Goal: Book appointment/travel/reservation

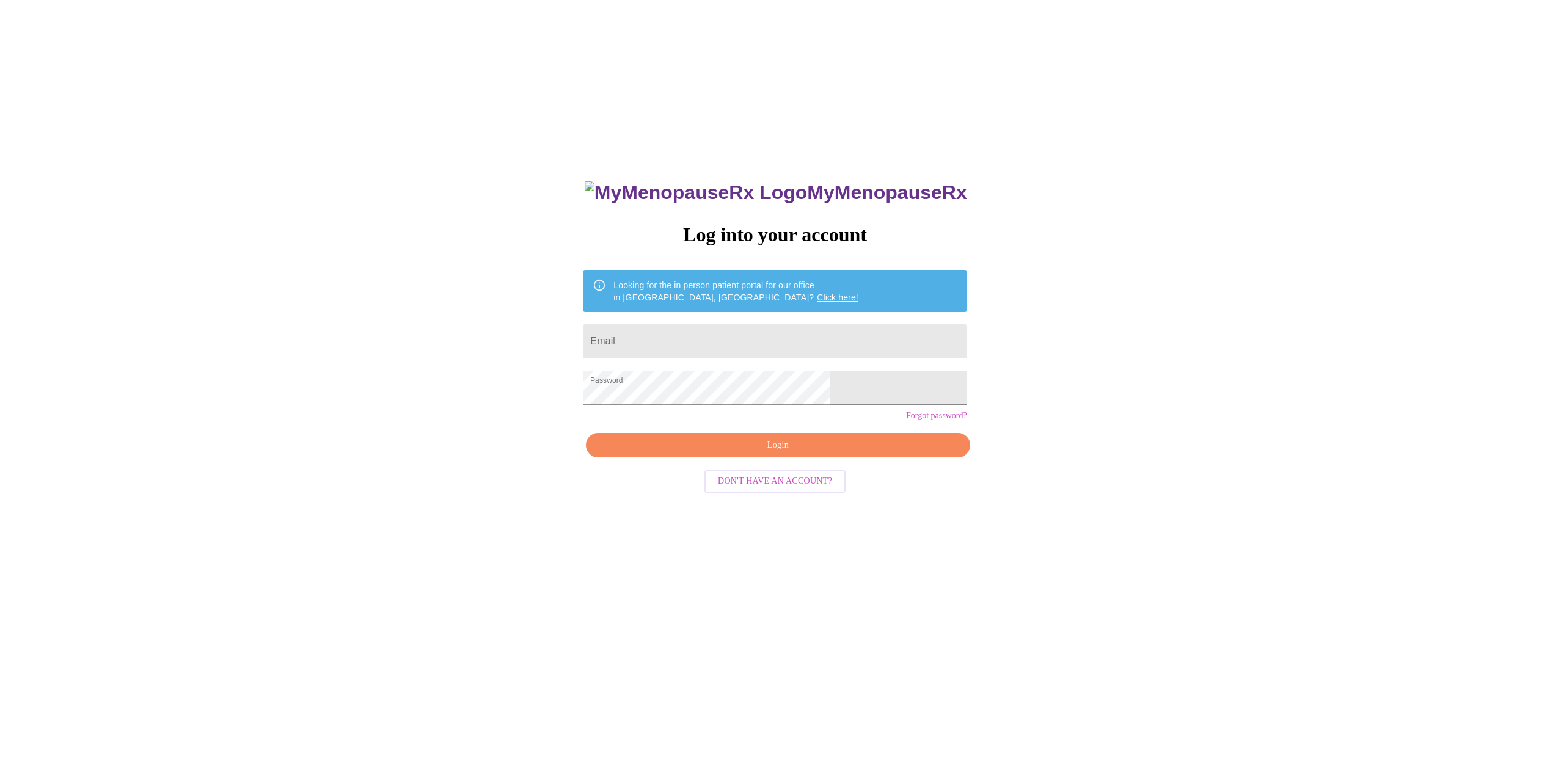
click at [730, 336] on input "Email" at bounding box center [775, 342] width 384 height 34
type input "arlenyschurion@hotmail.com"
click at [790, 480] on div "MyMenopauseRx Log into your account Looking for the in person patient portal fo…" at bounding box center [775, 553] width 408 height 784
click at [792, 453] on span "Login" at bounding box center [778, 445] width 355 height 15
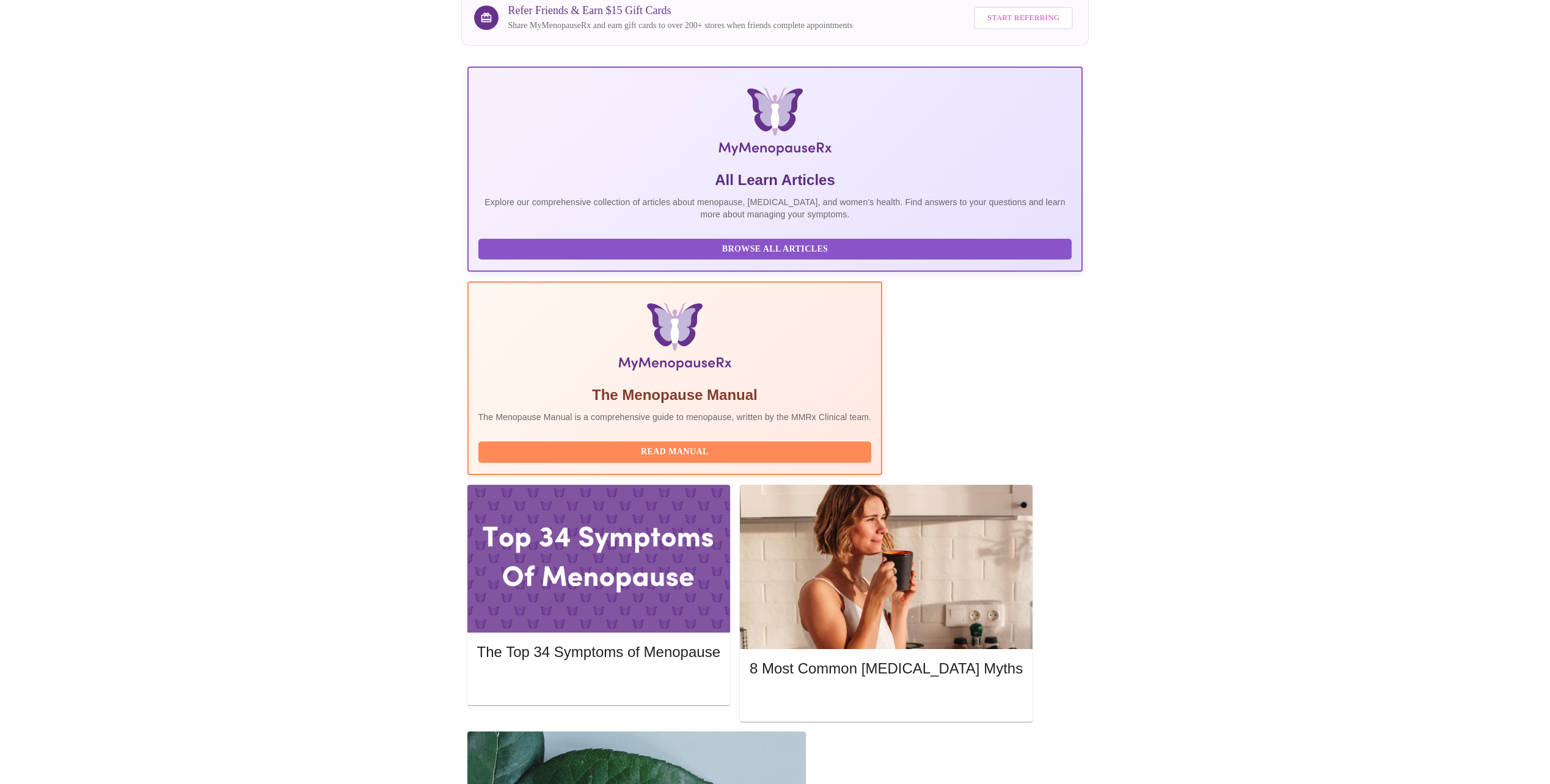
scroll to position [110, 0]
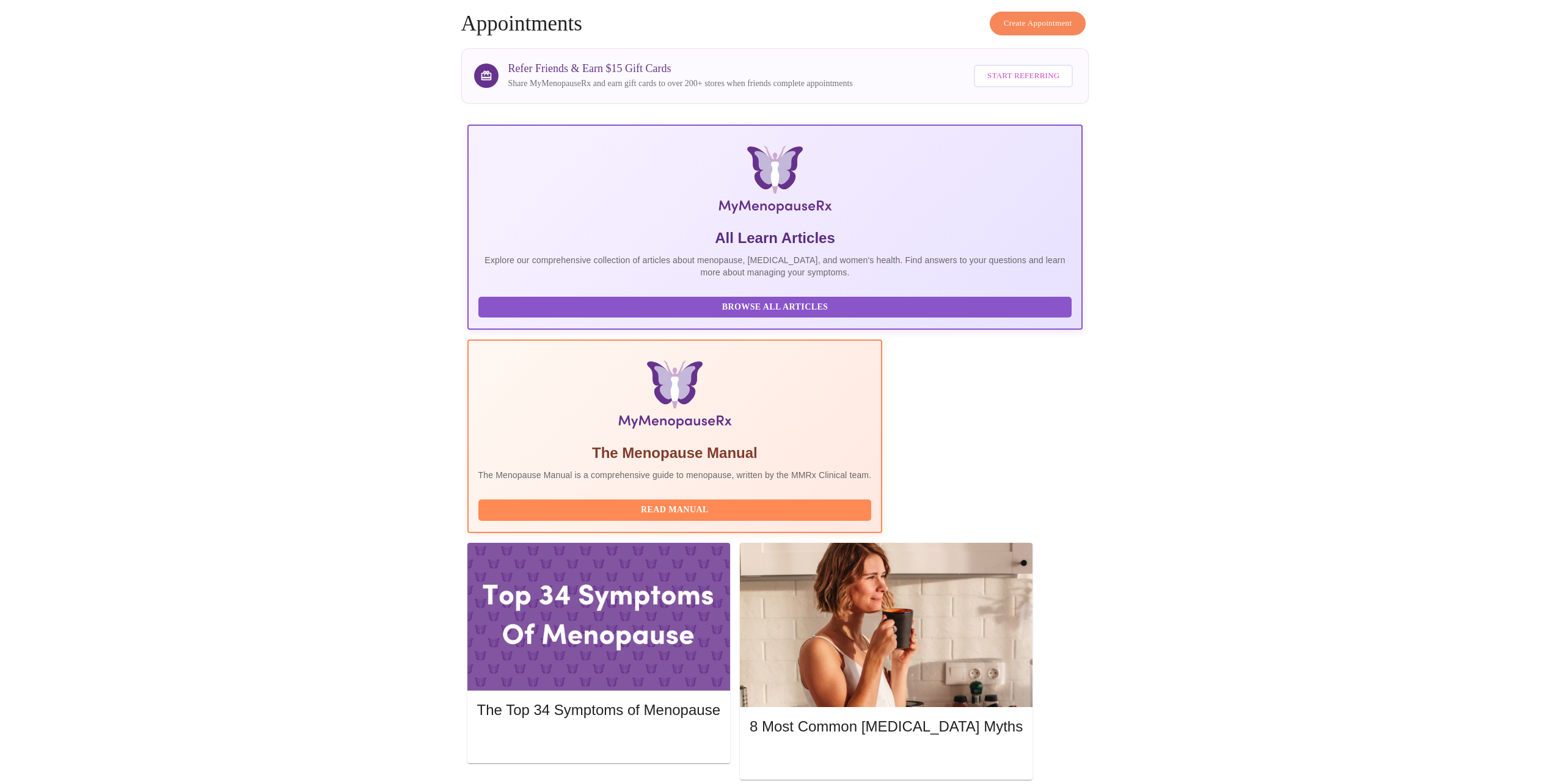
scroll to position [0, 0]
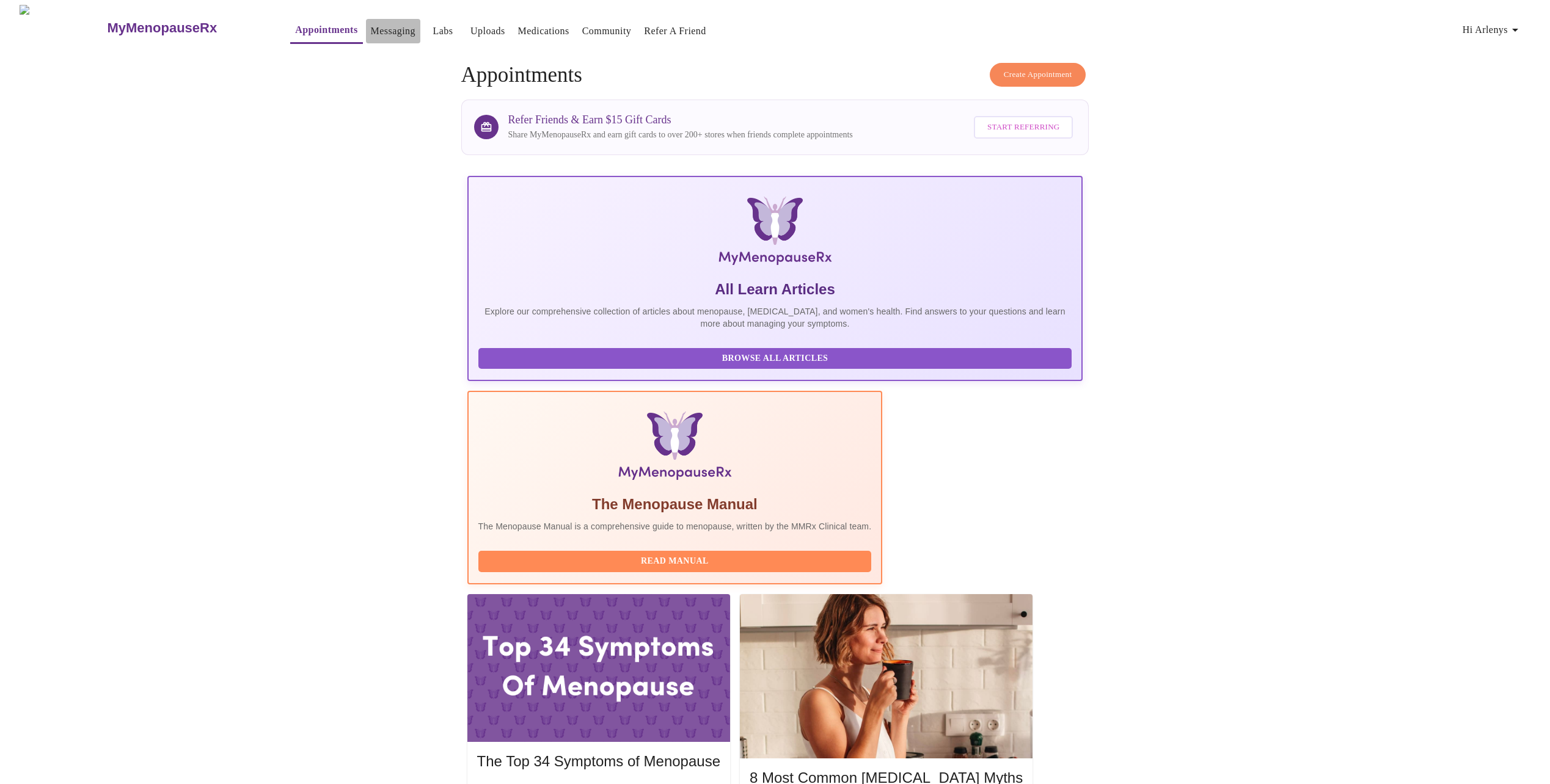
click at [371, 26] on link "Messaging" at bounding box center [393, 30] width 45 height 17
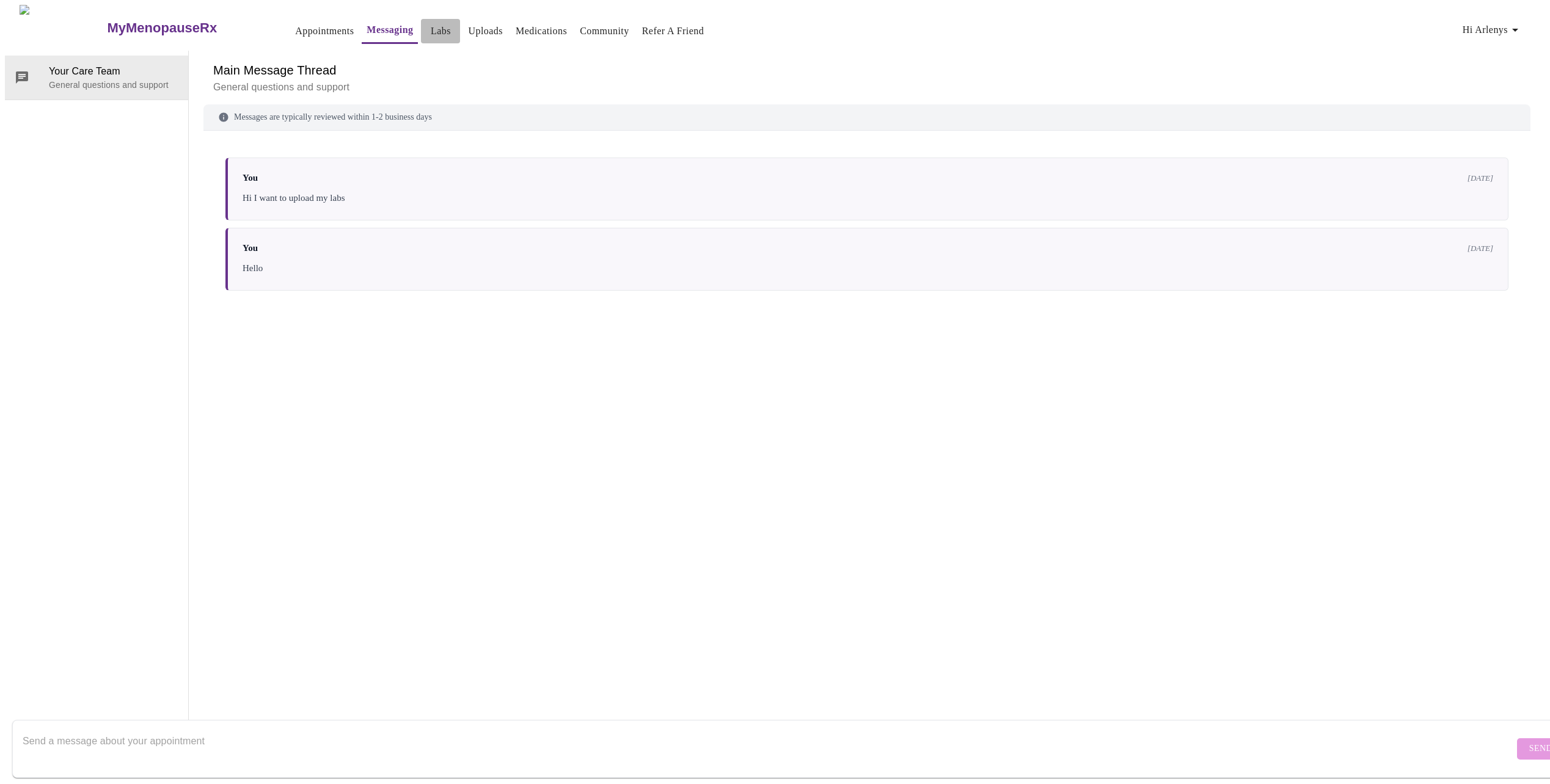
click at [431, 24] on link "Labs" at bounding box center [441, 30] width 20 height 17
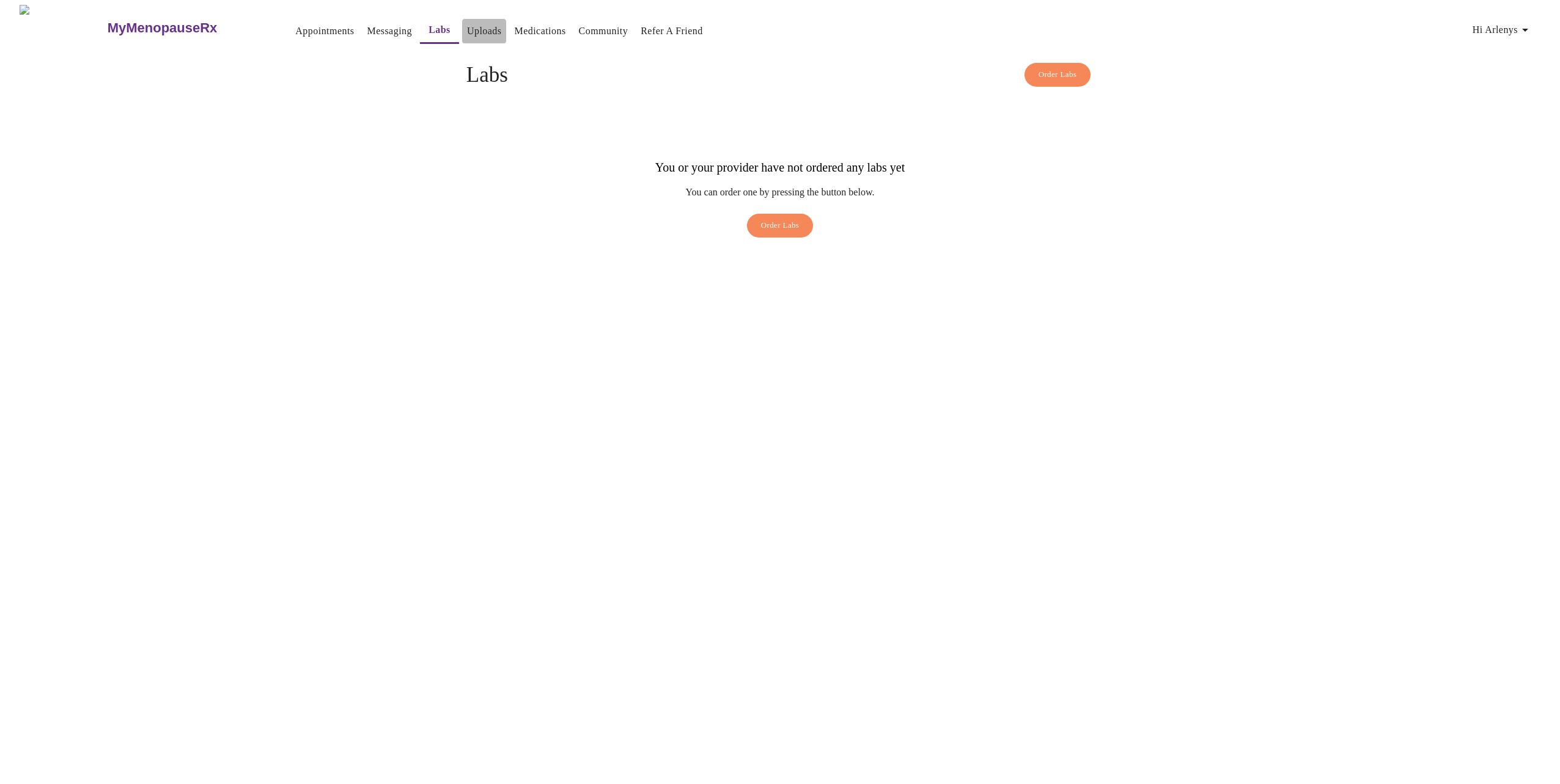
click at [467, 23] on link "Uploads" at bounding box center [484, 30] width 35 height 17
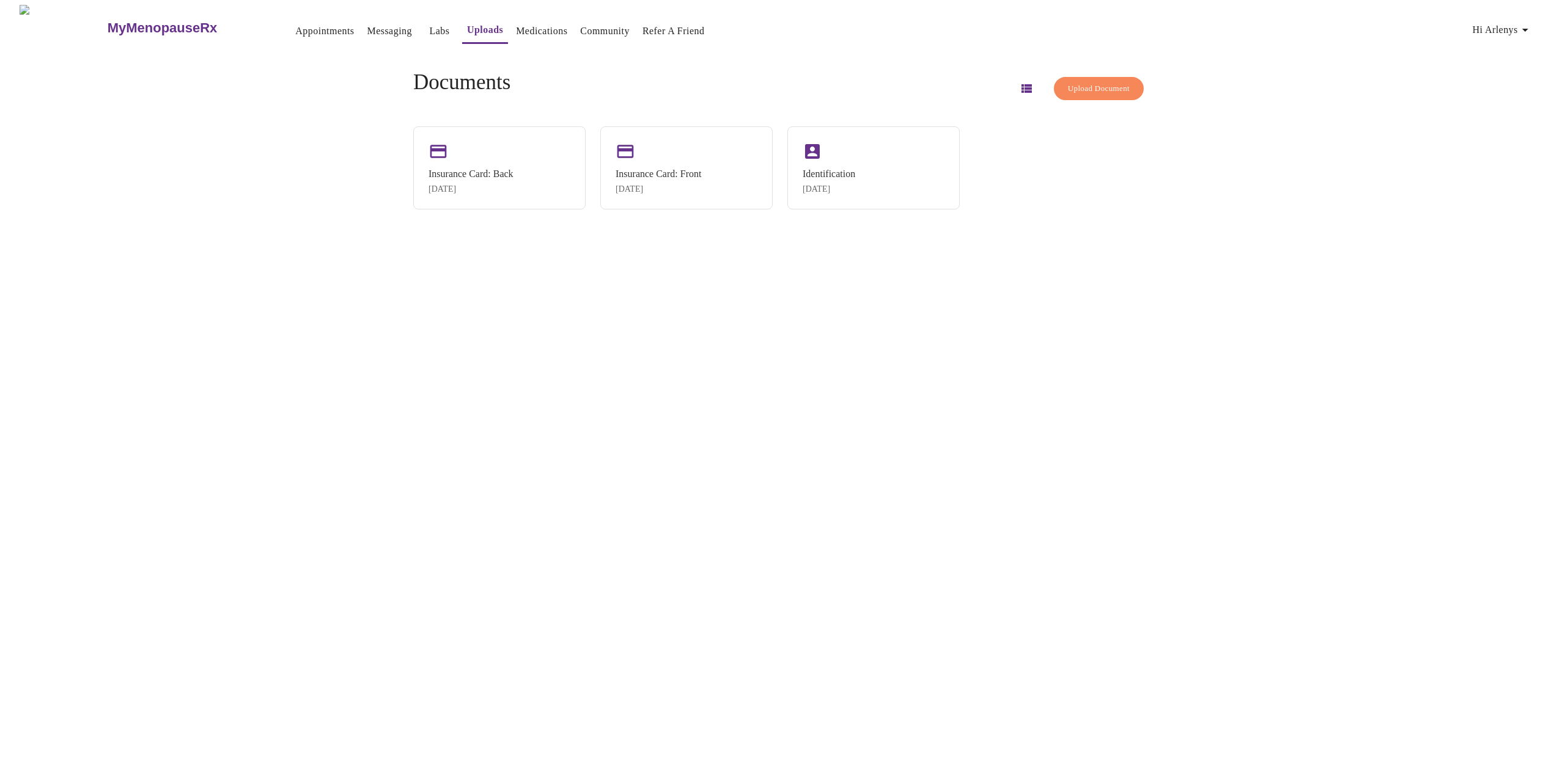
click at [516, 24] on link "Medications" at bounding box center [541, 30] width 51 height 17
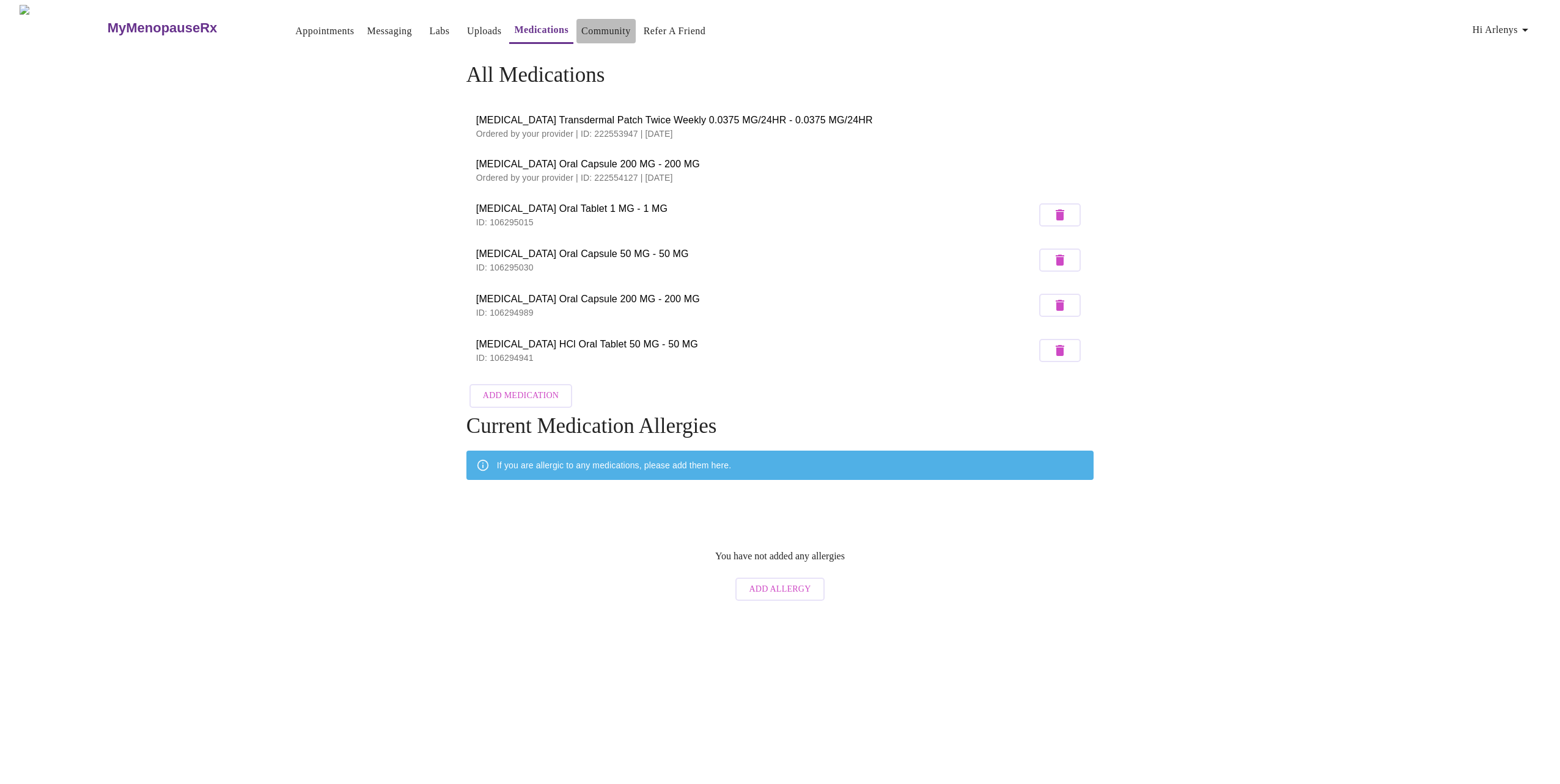
click at [582, 22] on link "Community" at bounding box center [606, 30] width 49 height 17
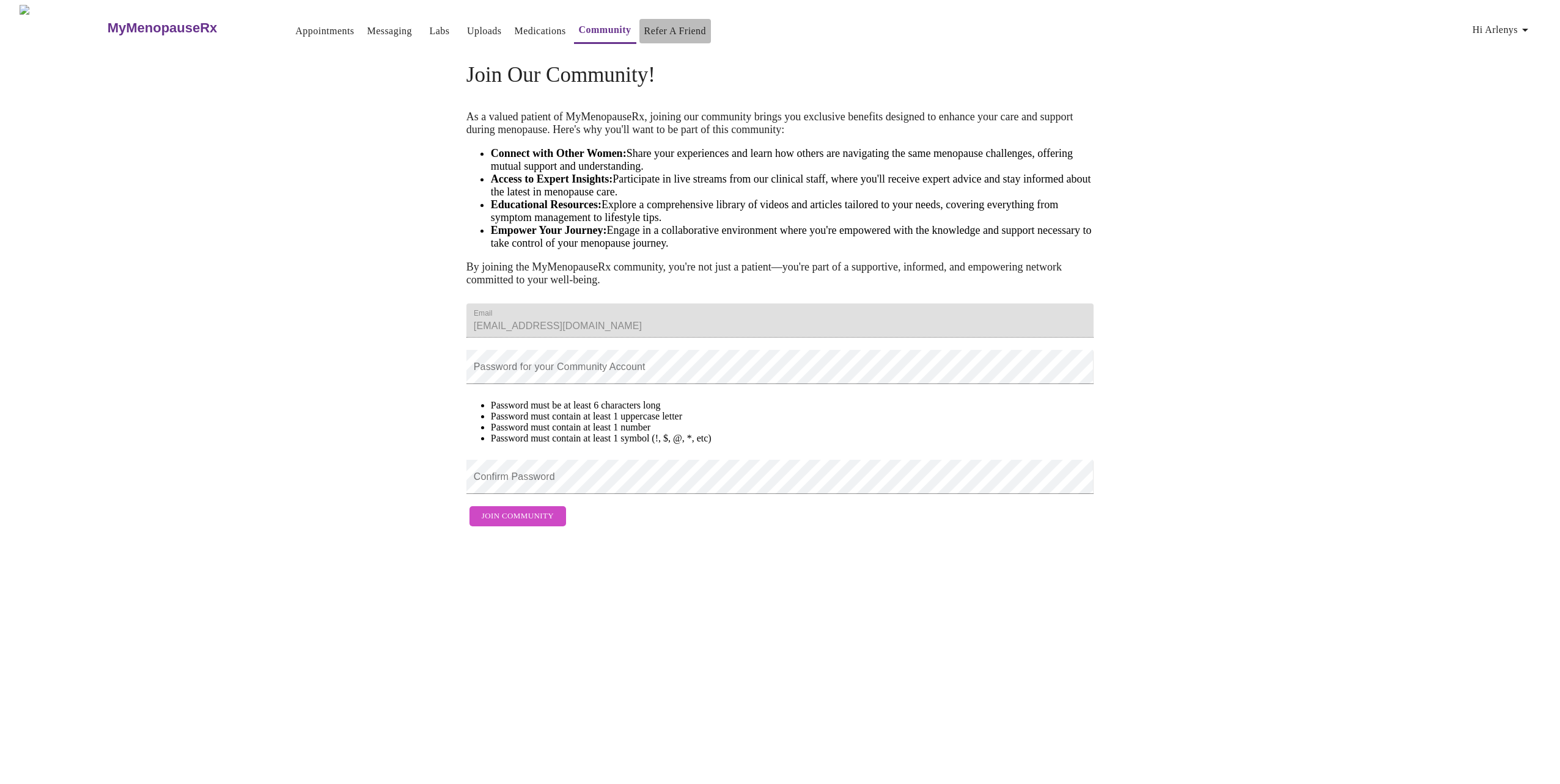
click at [644, 28] on link "Refer a Friend" at bounding box center [675, 30] width 62 height 17
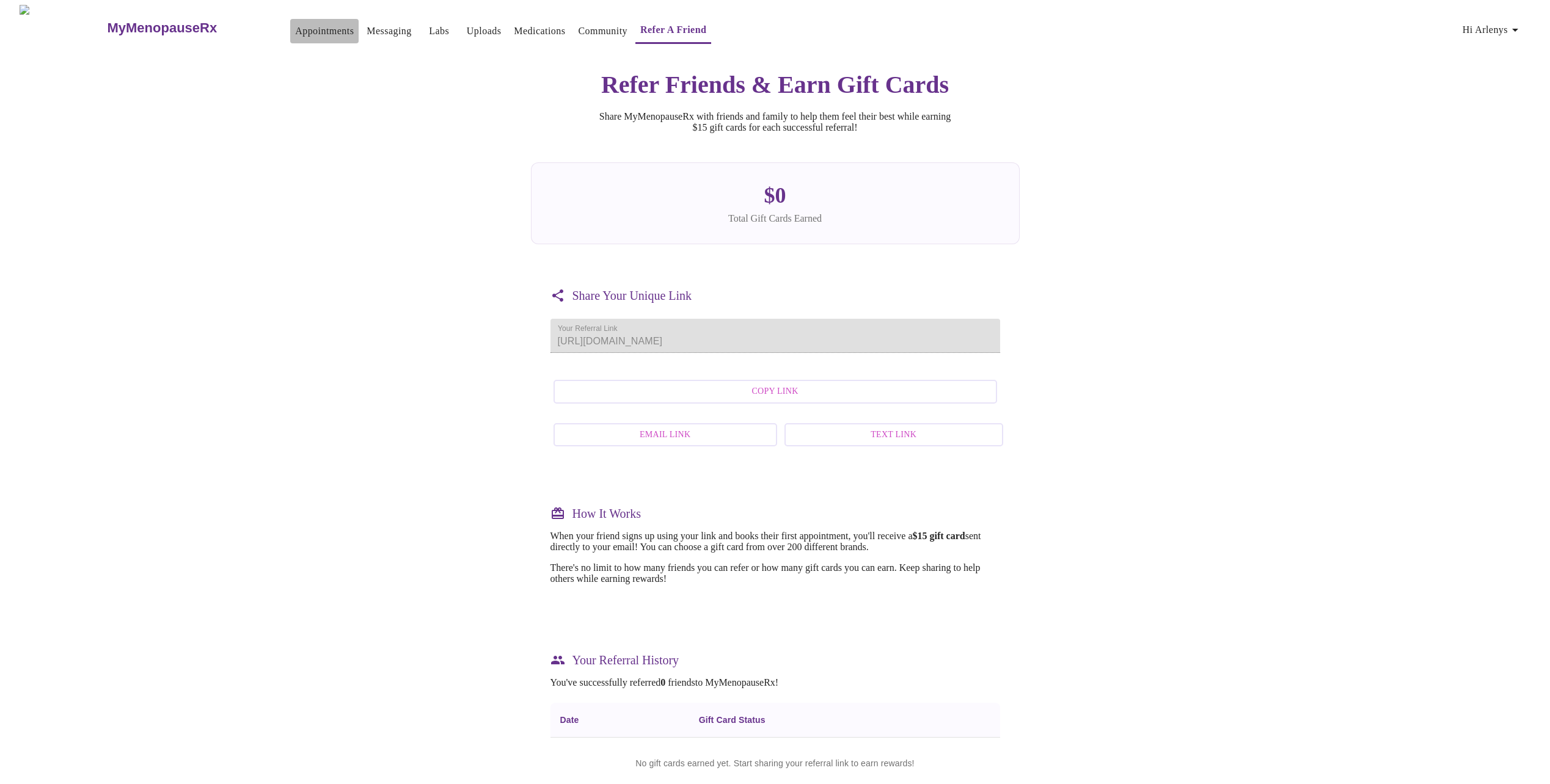
click at [295, 27] on link "Appointments" at bounding box center [324, 30] width 58 height 17
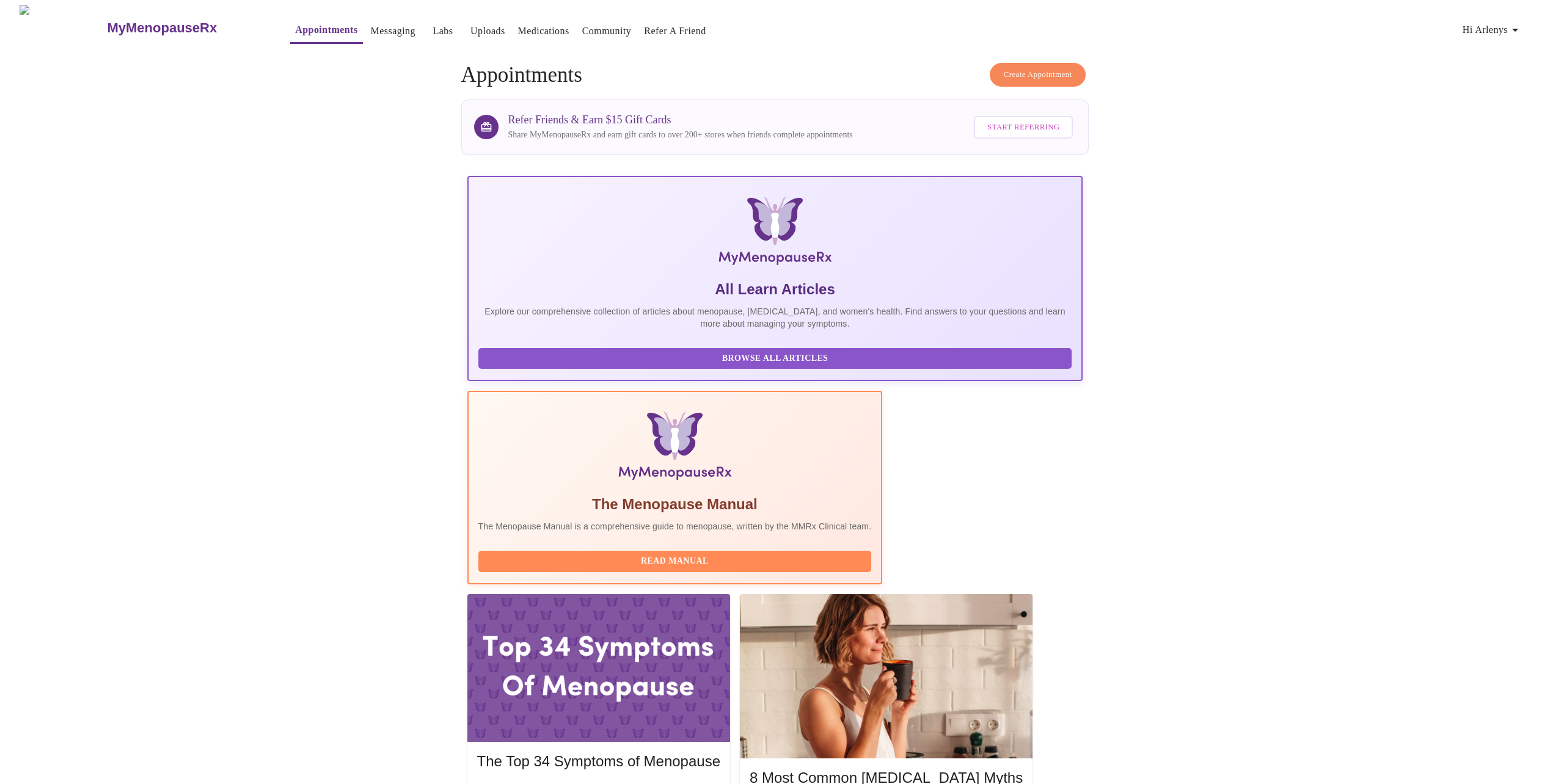
click at [1510, 27] on span "Hi Arlenys" at bounding box center [1493, 30] width 60 height 17
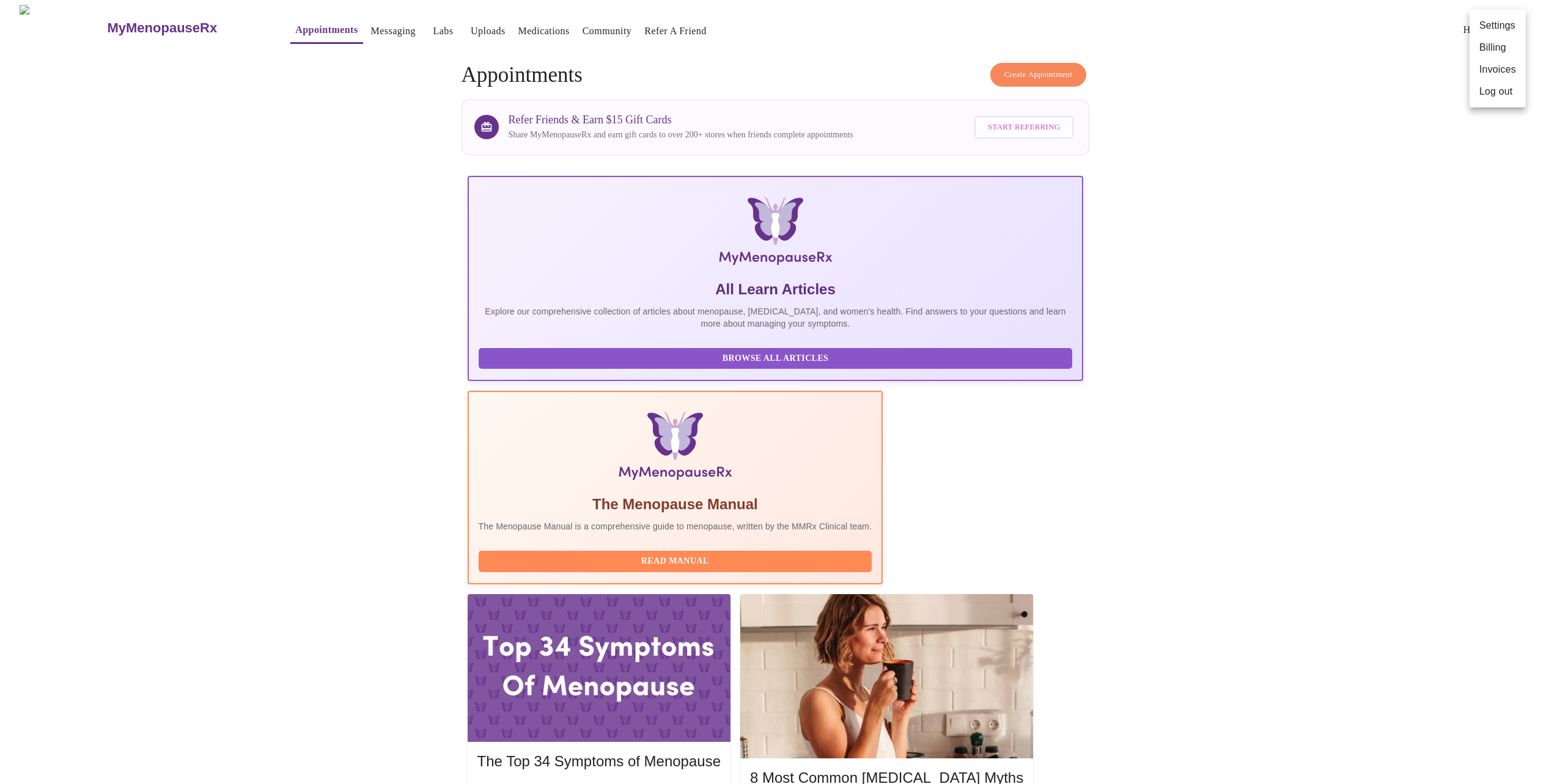
click at [63, 24] on div at bounding box center [780, 392] width 1560 height 784
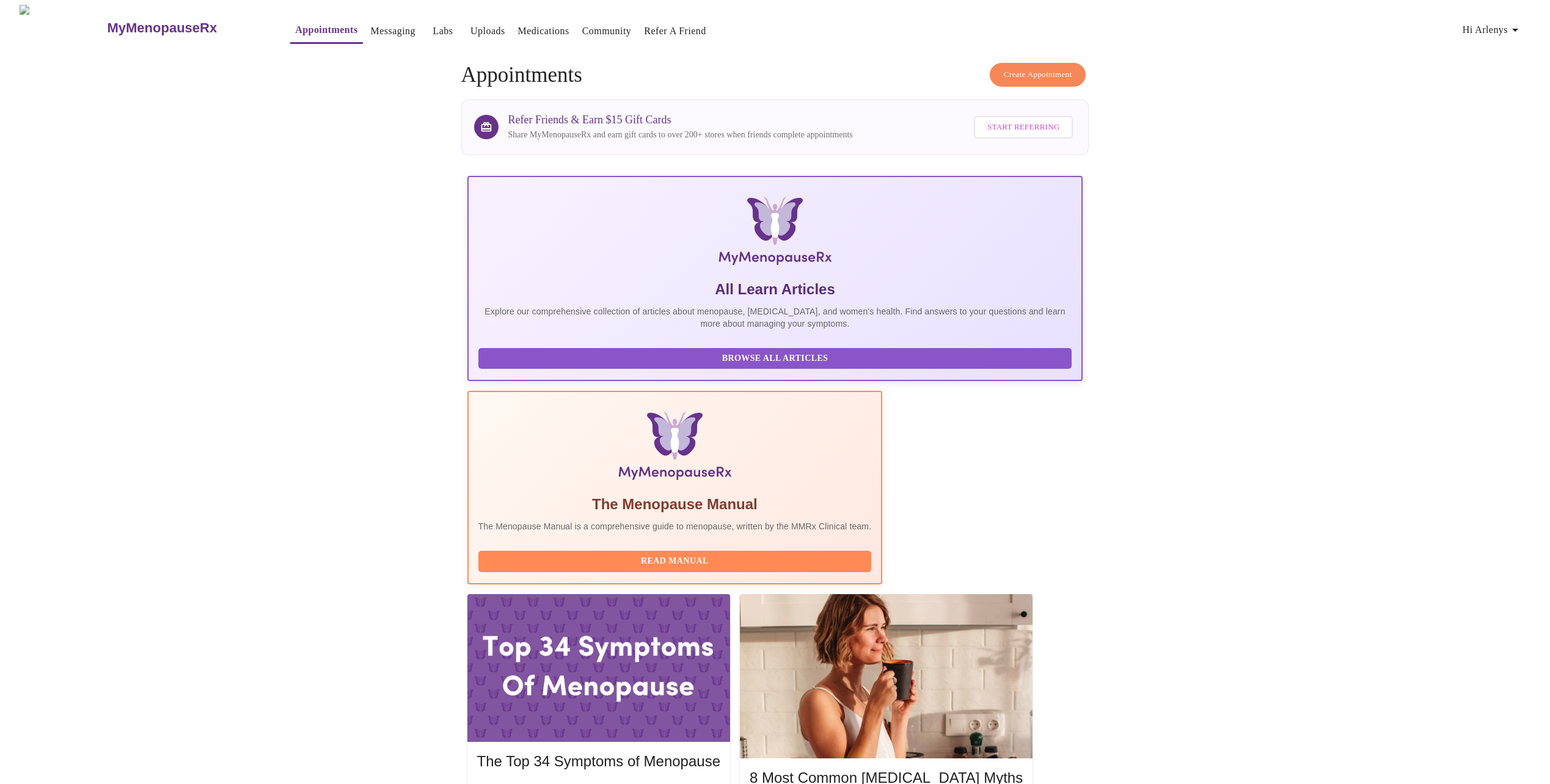
click at [28, 13] on img at bounding box center [63, 27] width 86 height 46
click at [30, 22] on img at bounding box center [63, 27] width 86 height 46
click at [1039, 73] on span "Create Appointment" at bounding box center [1038, 75] width 68 height 14
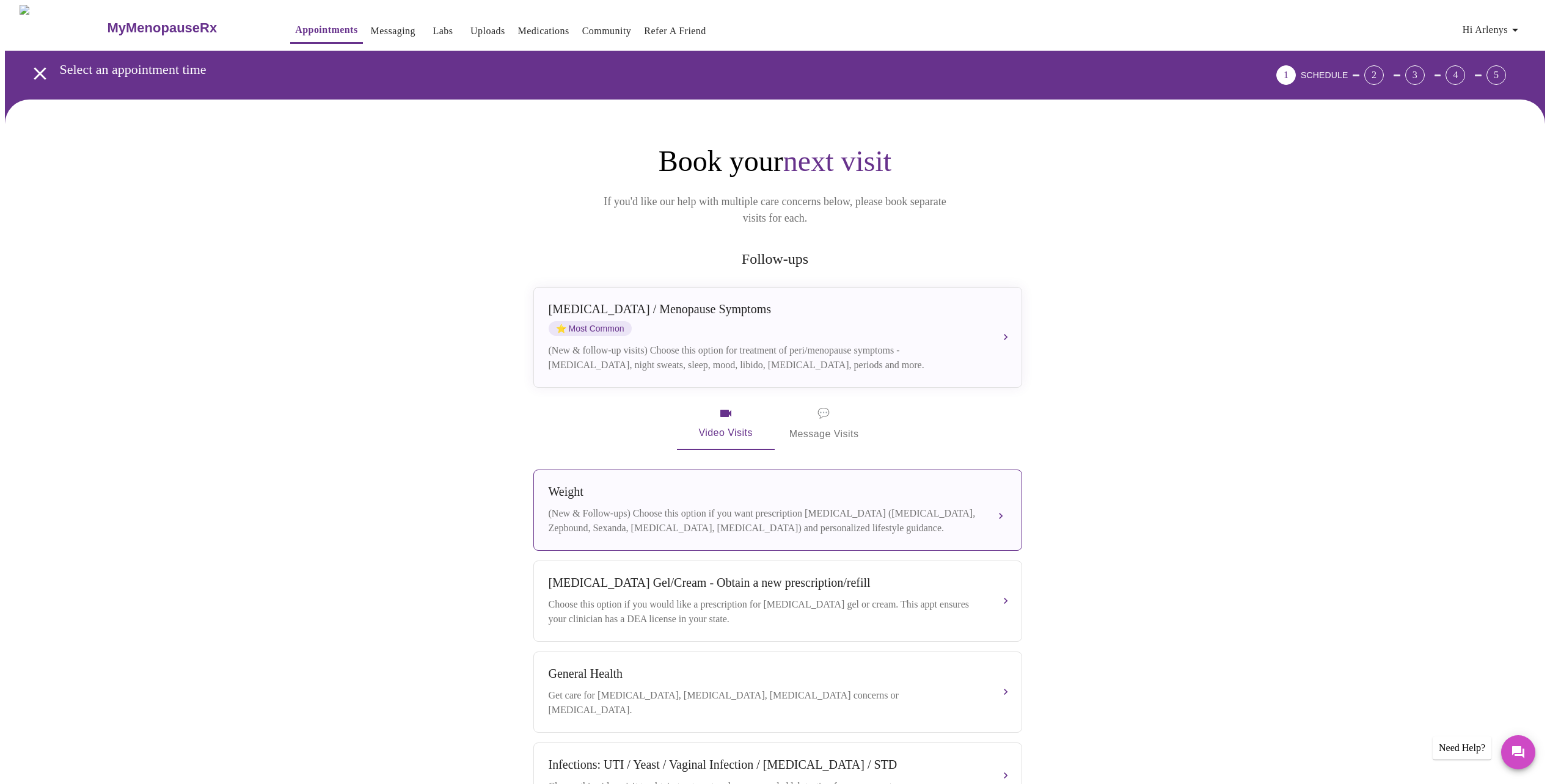
click at [1006, 501] on button "Weight (New & Follow-ups) Choose this option if you want prescription weight ma…" at bounding box center [777, 510] width 489 height 82
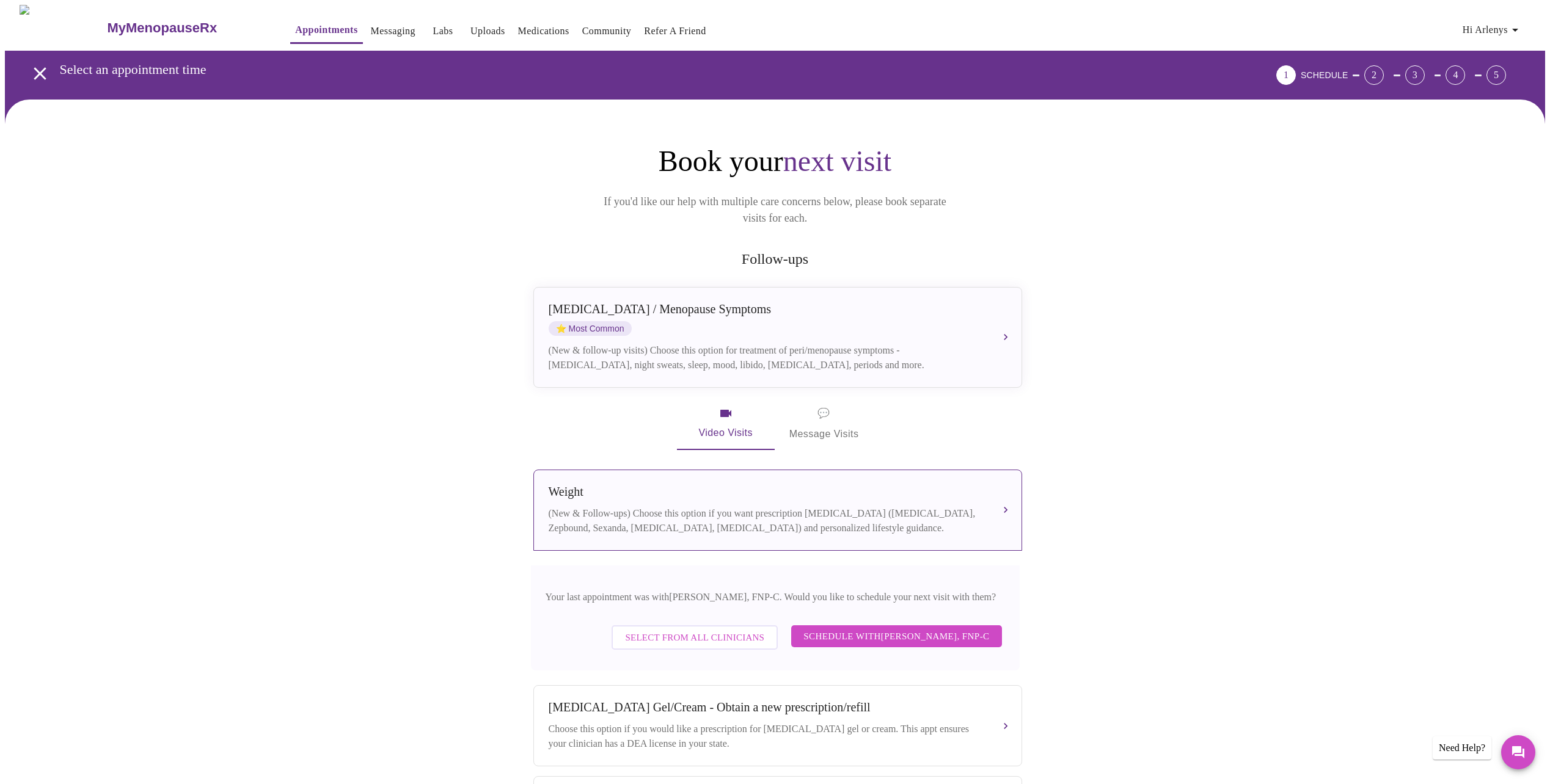
click at [107, 27] on h3 "MyMenopauseRx" at bounding box center [162, 28] width 110 height 16
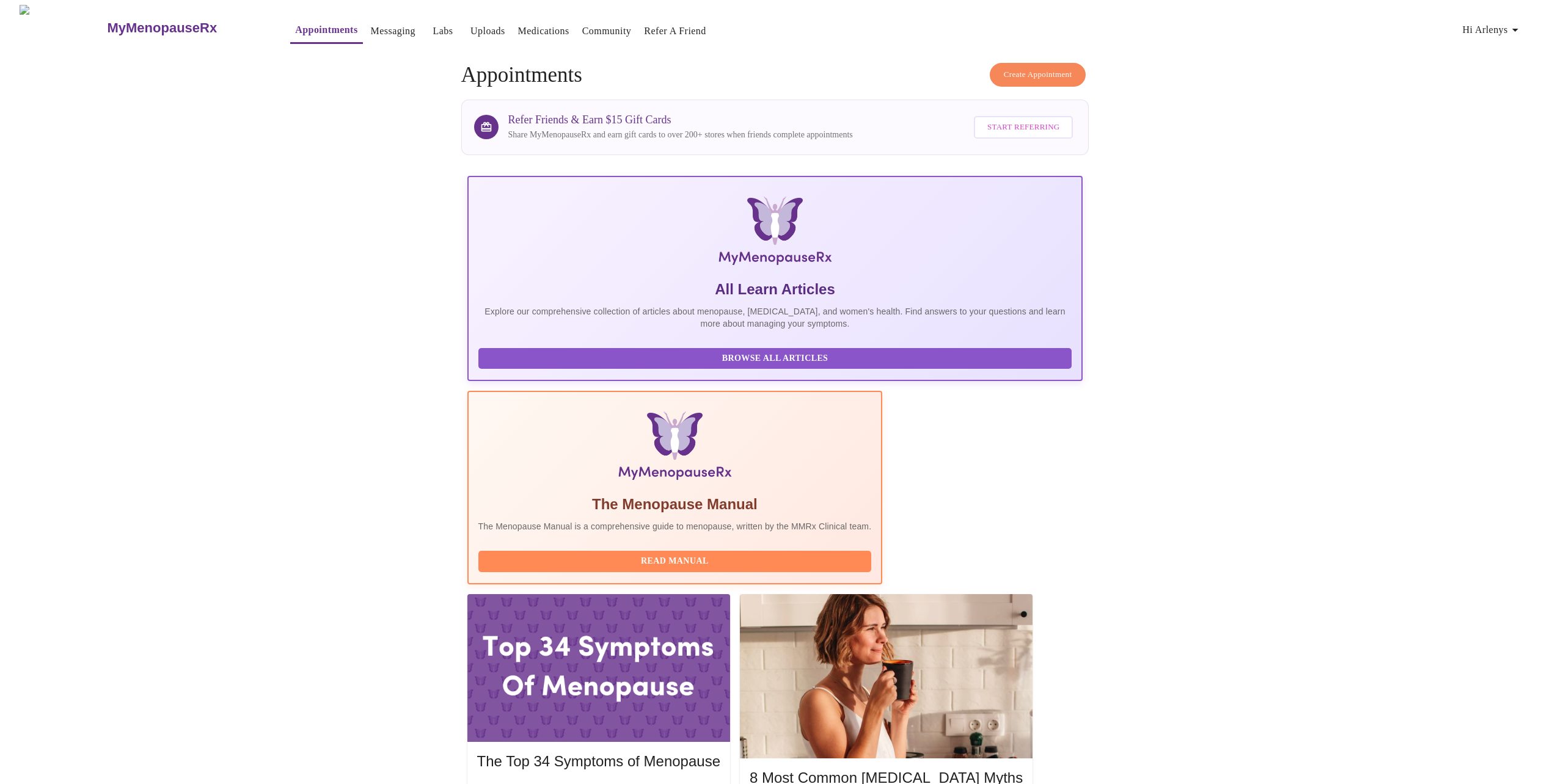
click at [107, 22] on h3 "MyMenopauseRx" at bounding box center [162, 28] width 110 height 16
click at [371, 22] on link "Messaging" at bounding box center [393, 30] width 45 height 17
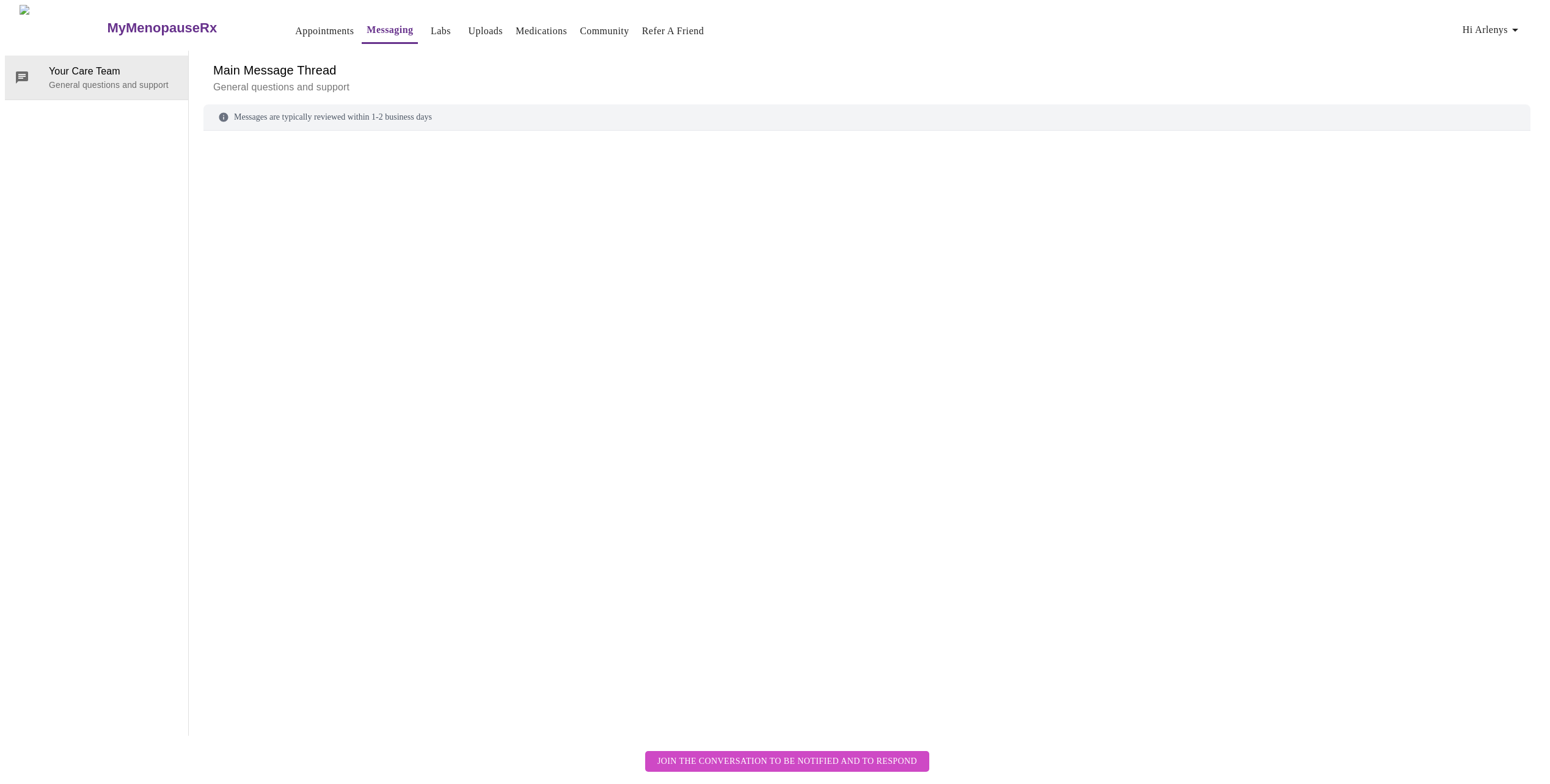
scroll to position [46, 0]
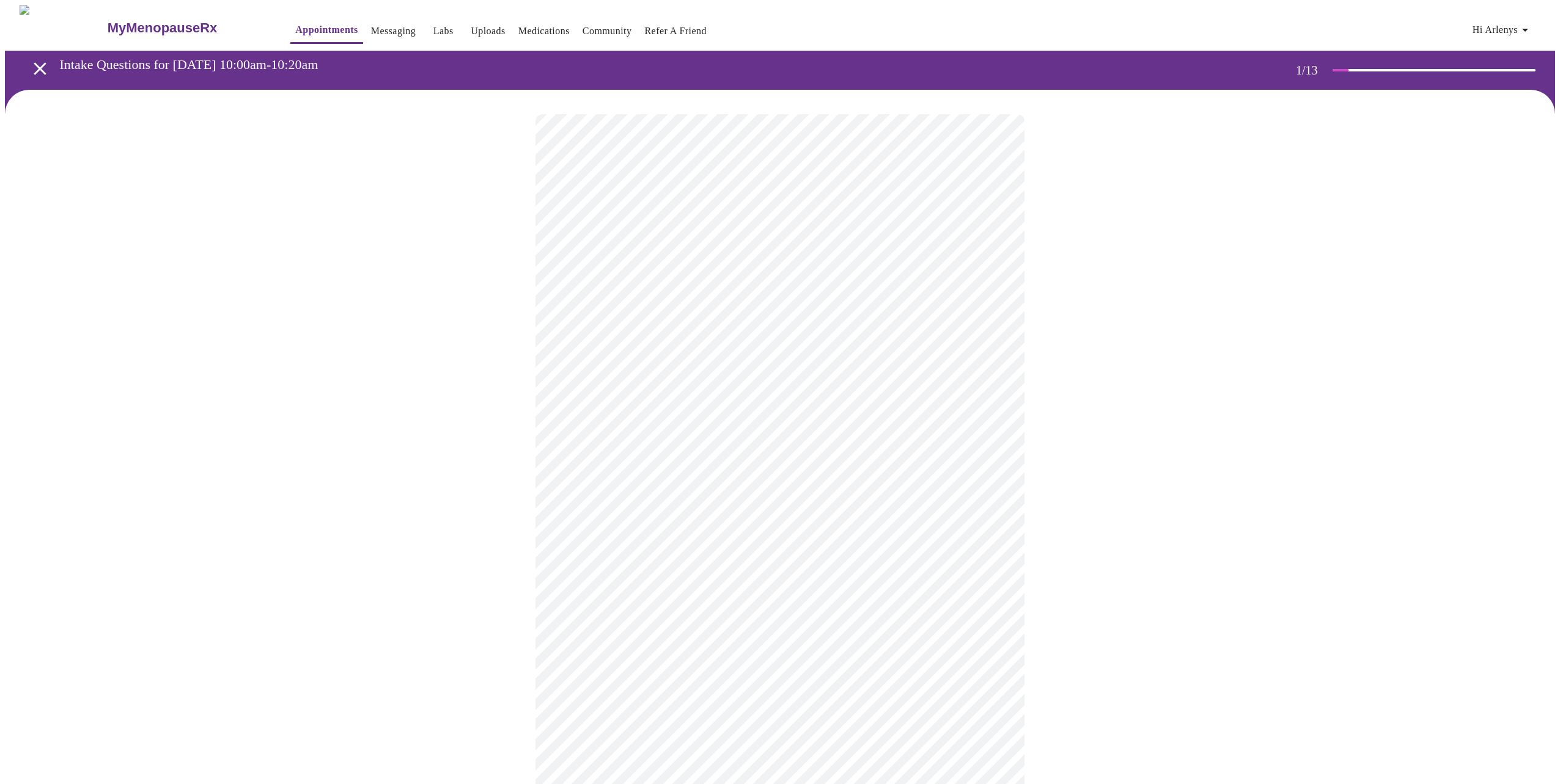
click at [737, 364] on body "MyMenopauseRx Appointments Messaging Labs Uploads Medications Community Refer a…" at bounding box center [779, 562] width 1550 height 1116
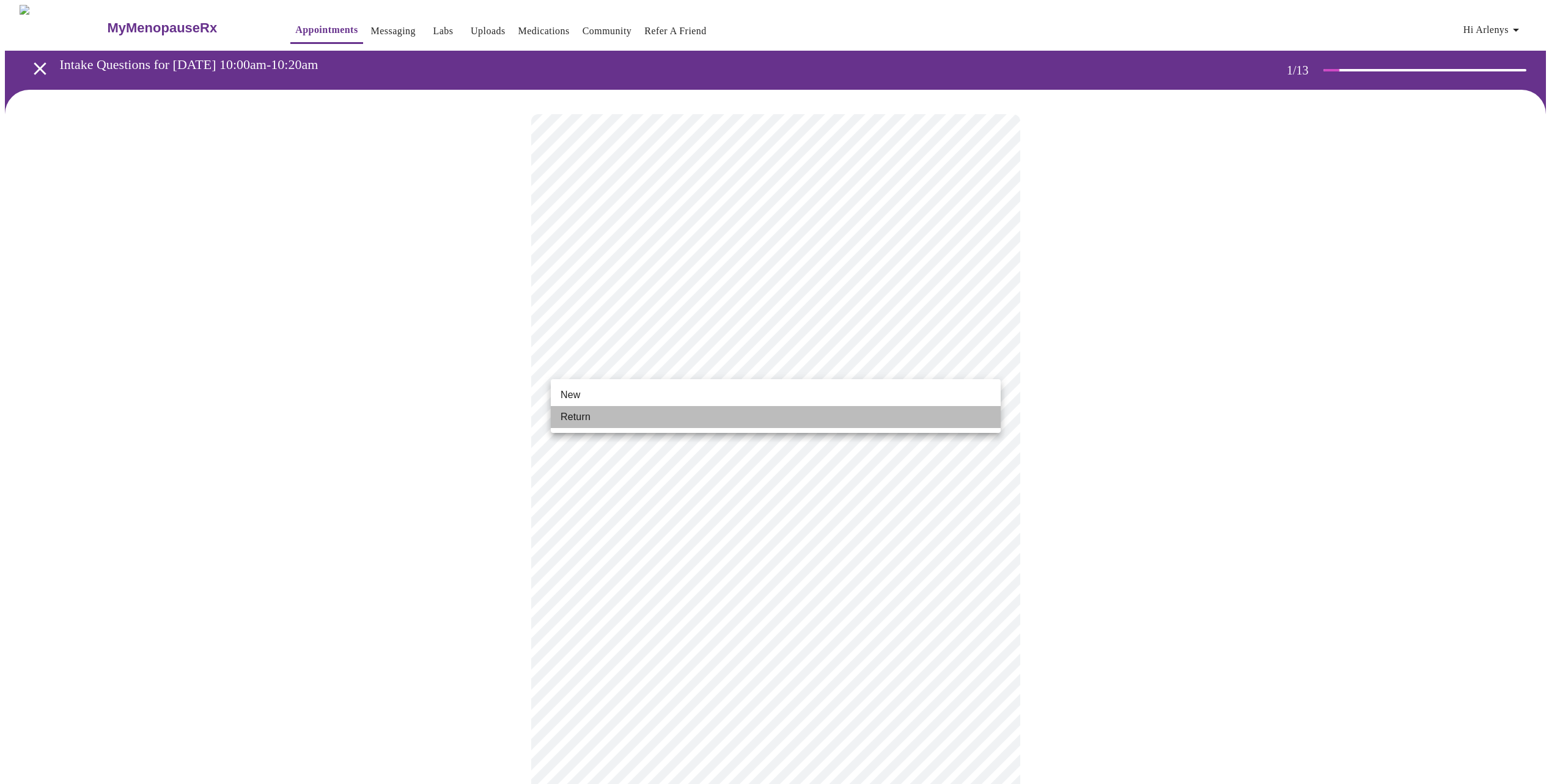
click at [699, 420] on li "Return" at bounding box center [775, 417] width 450 height 22
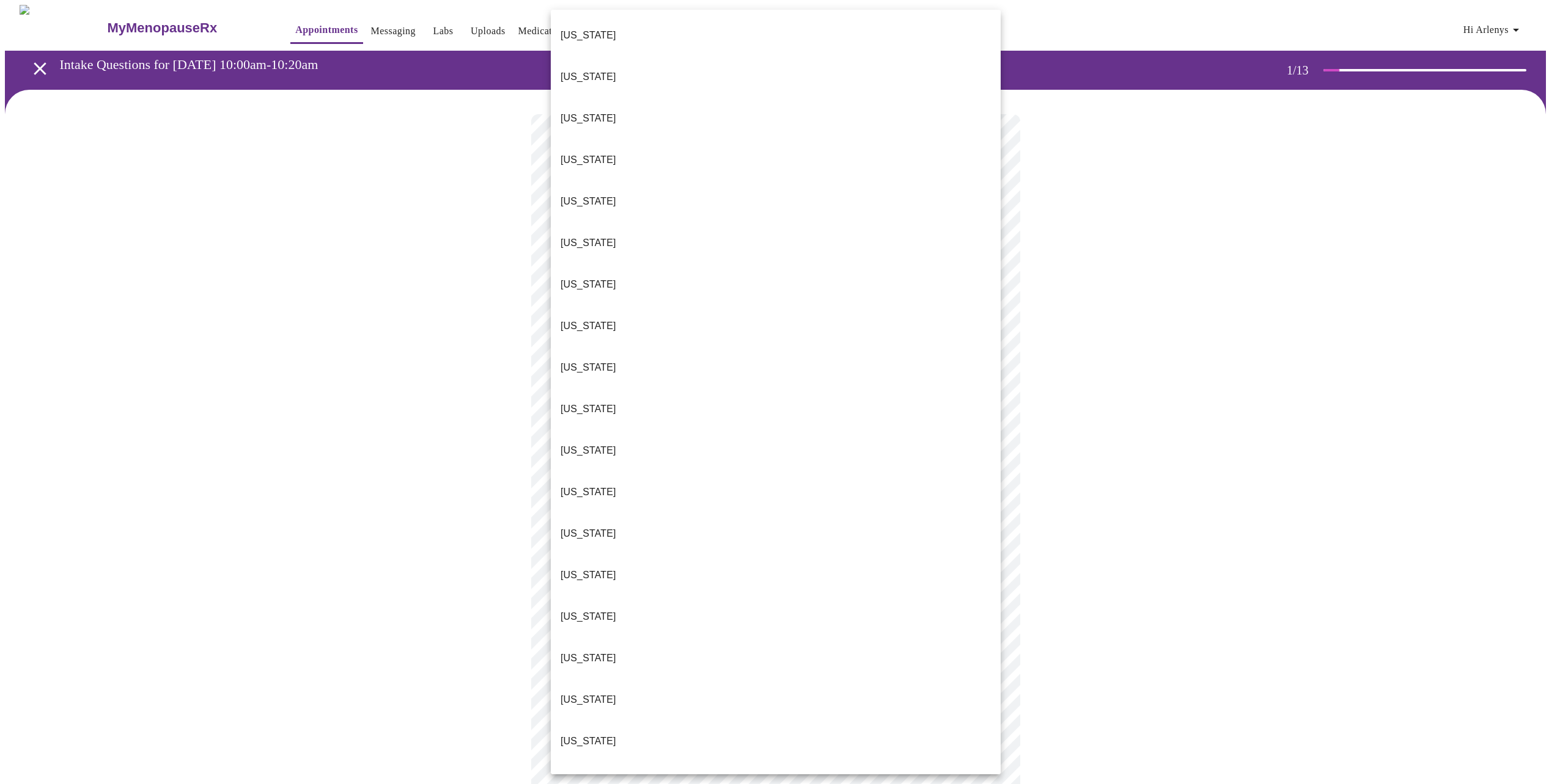
click at [773, 270] on body "MyMenopauseRx Appointments Messaging Labs Uploads Medications Community Refer a…" at bounding box center [779, 553] width 1550 height 1099
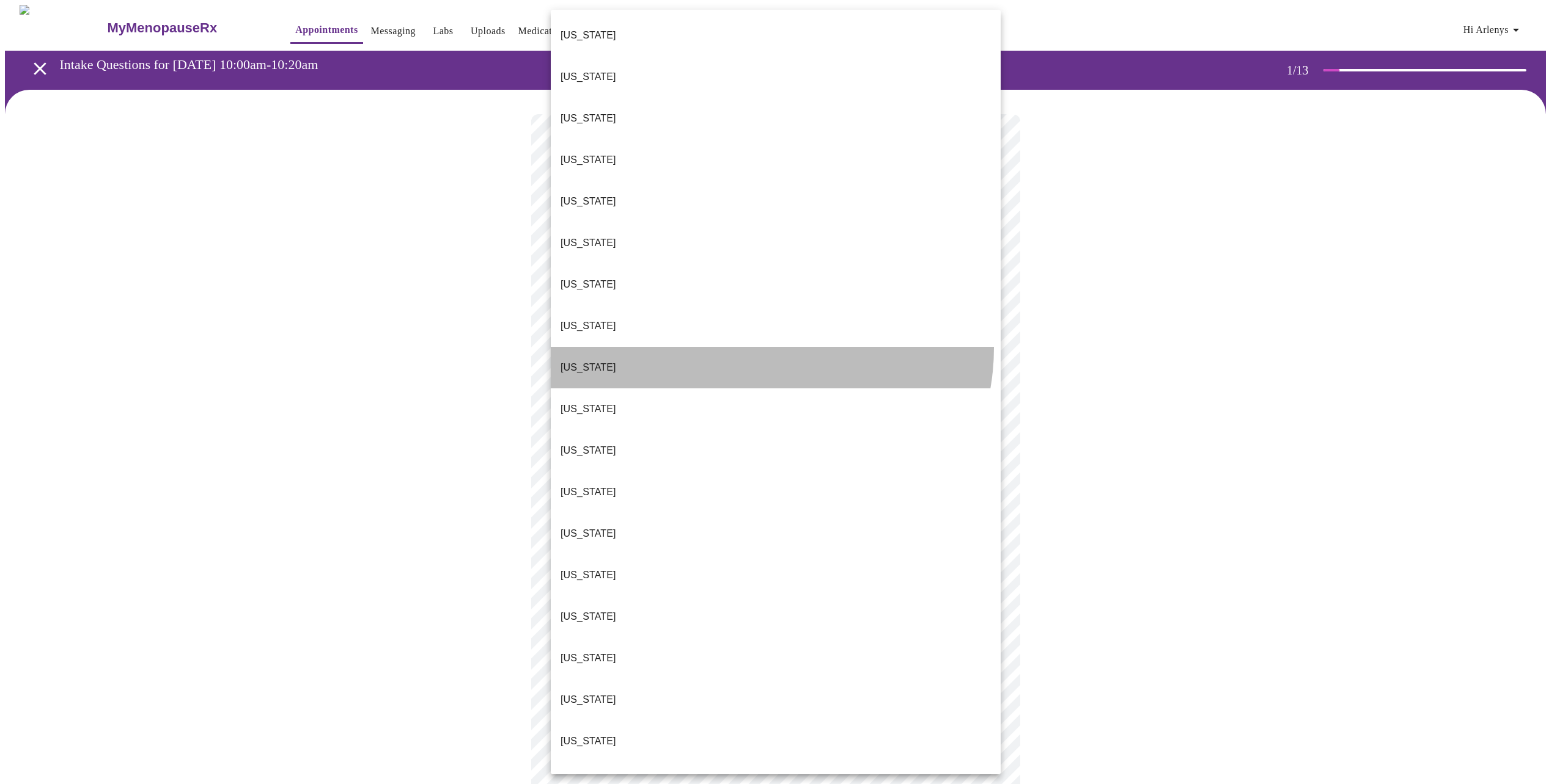
click at [760, 347] on li "[US_STATE]" at bounding box center [775, 368] width 450 height 41
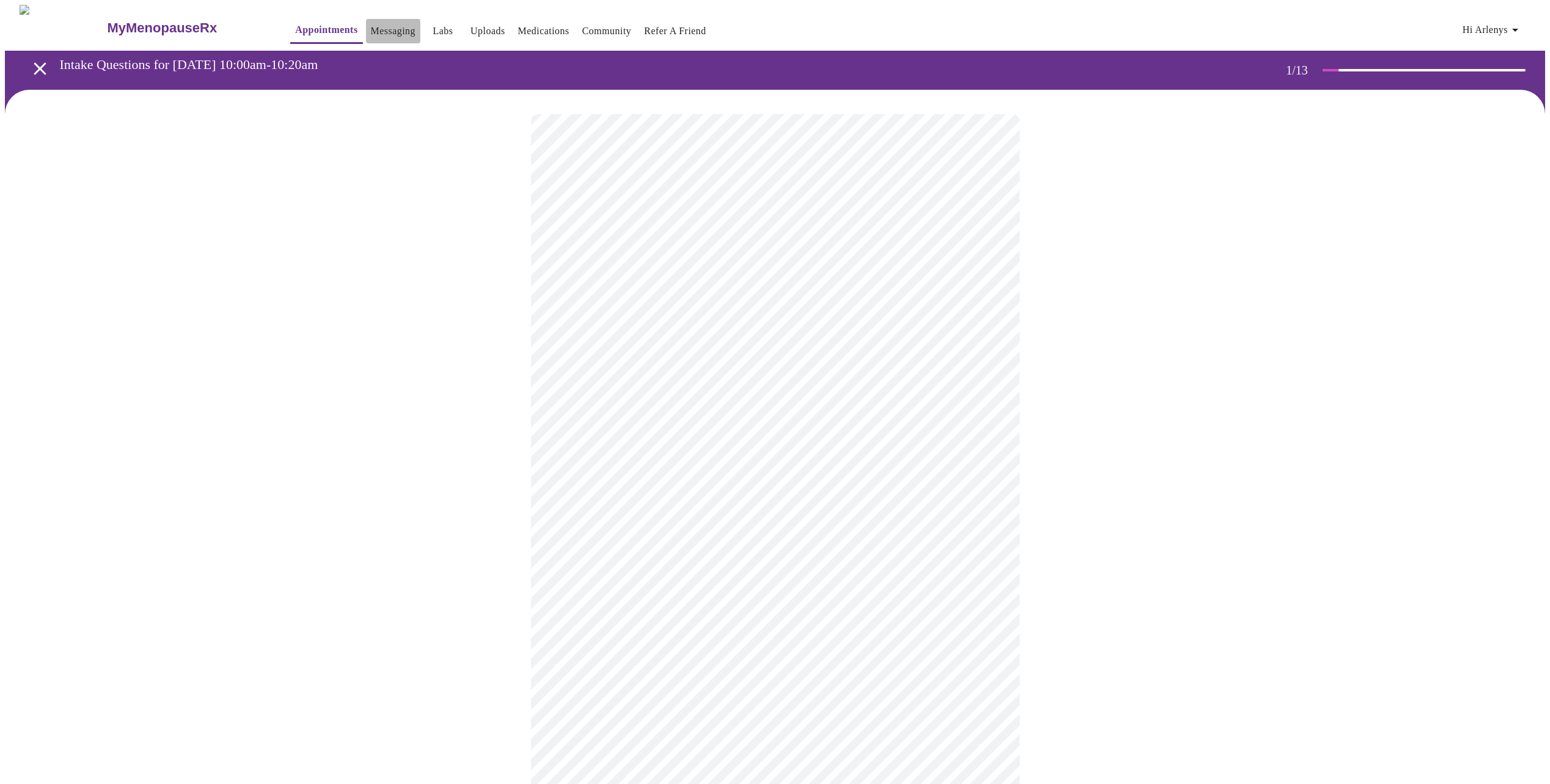
click at [371, 23] on link "Messaging" at bounding box center [393, 30] width 45 height 17
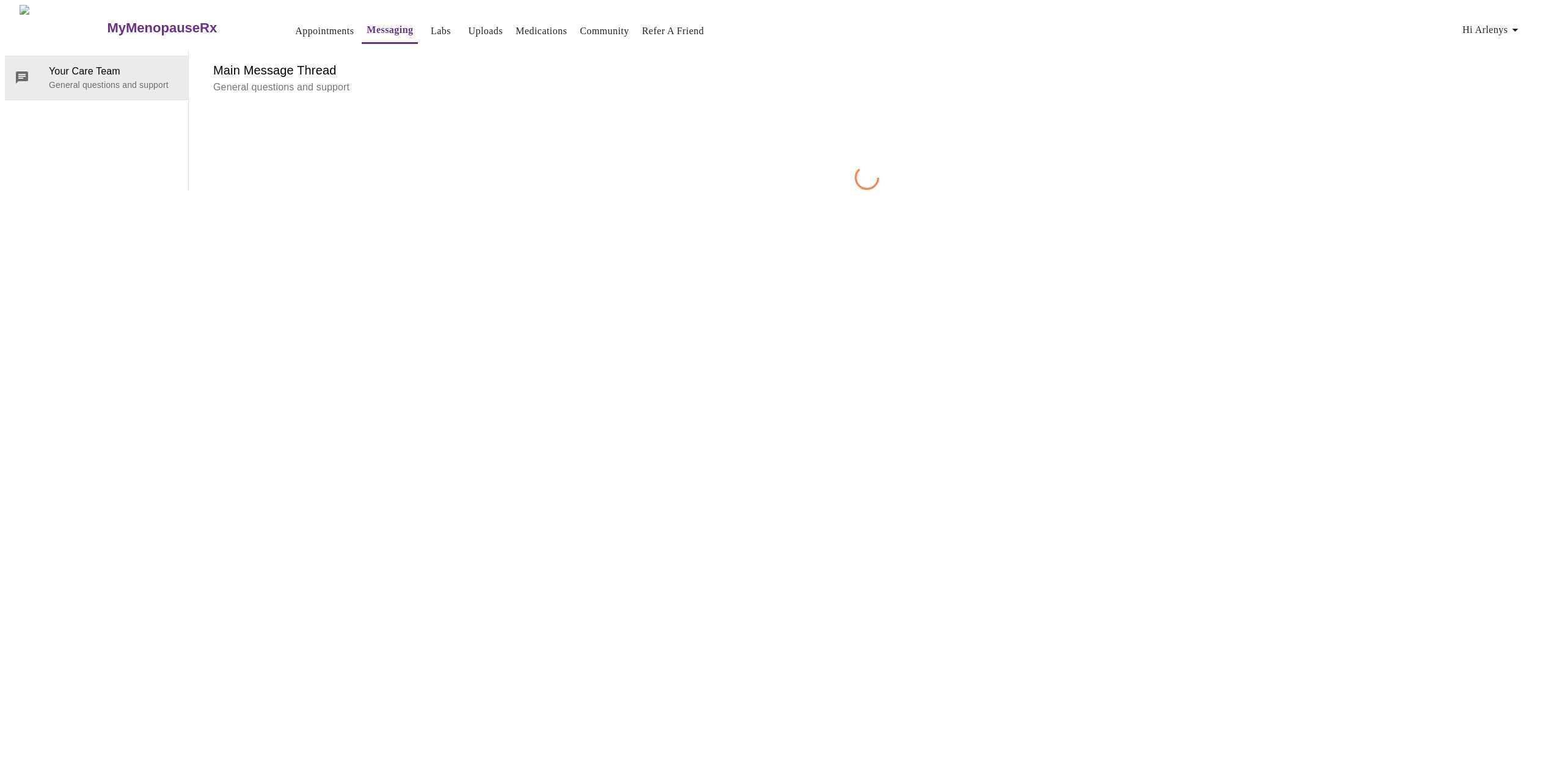
scroll to position [46, 0]
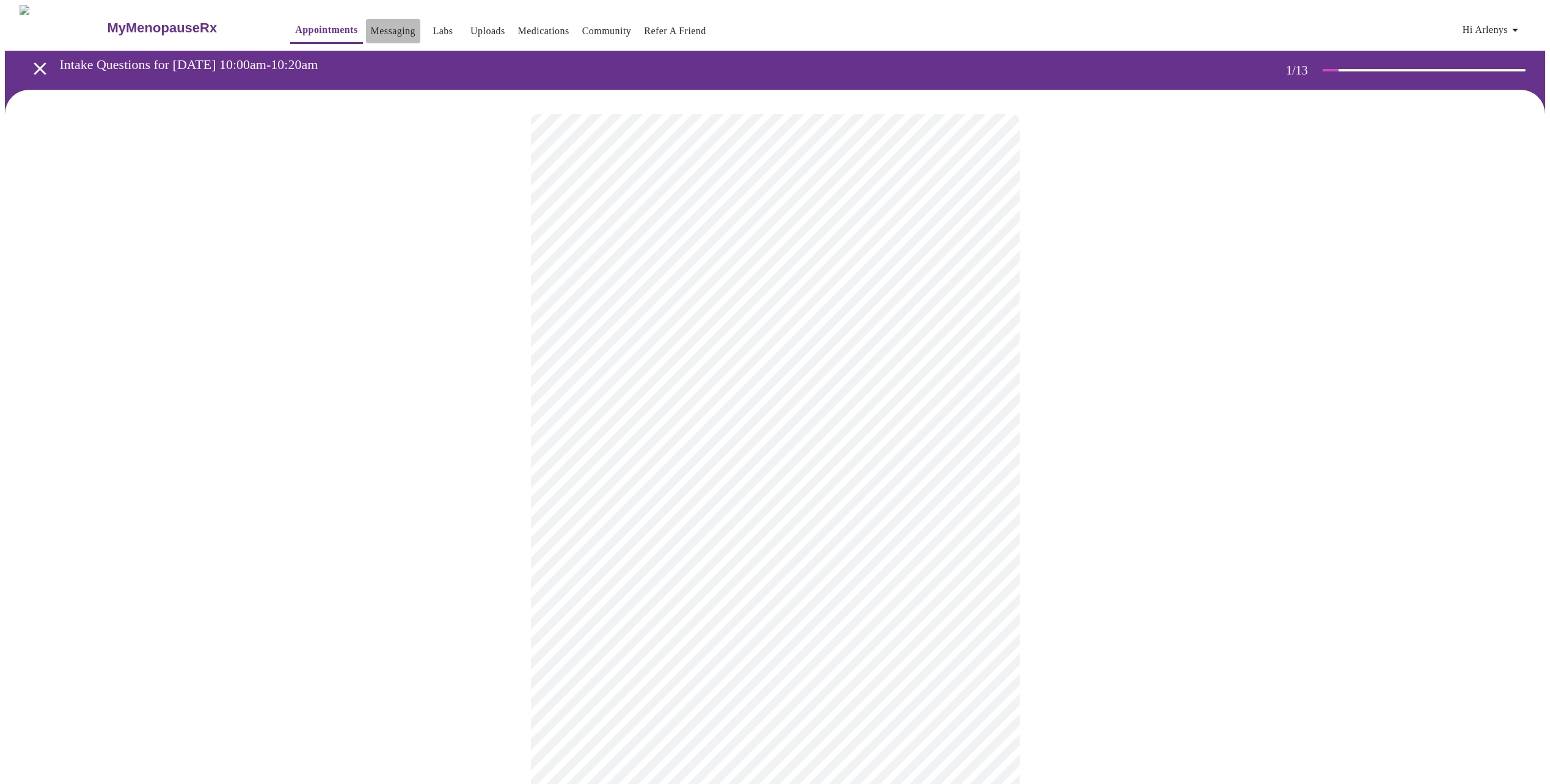
click at [371, 28] on link "Messaging" at bounding box center [393, 30] width 45 height 17
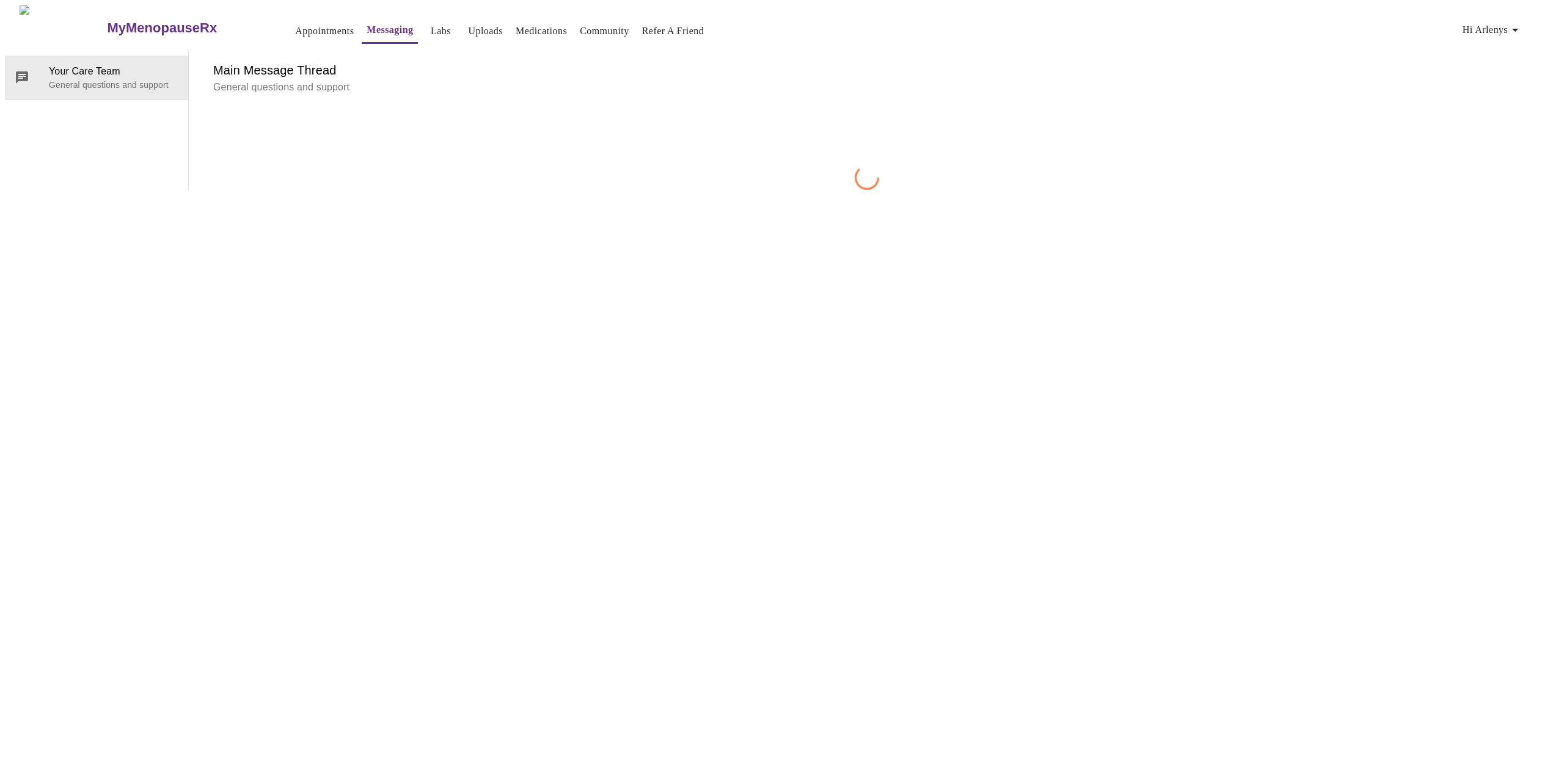
scroll to position [46, 0]
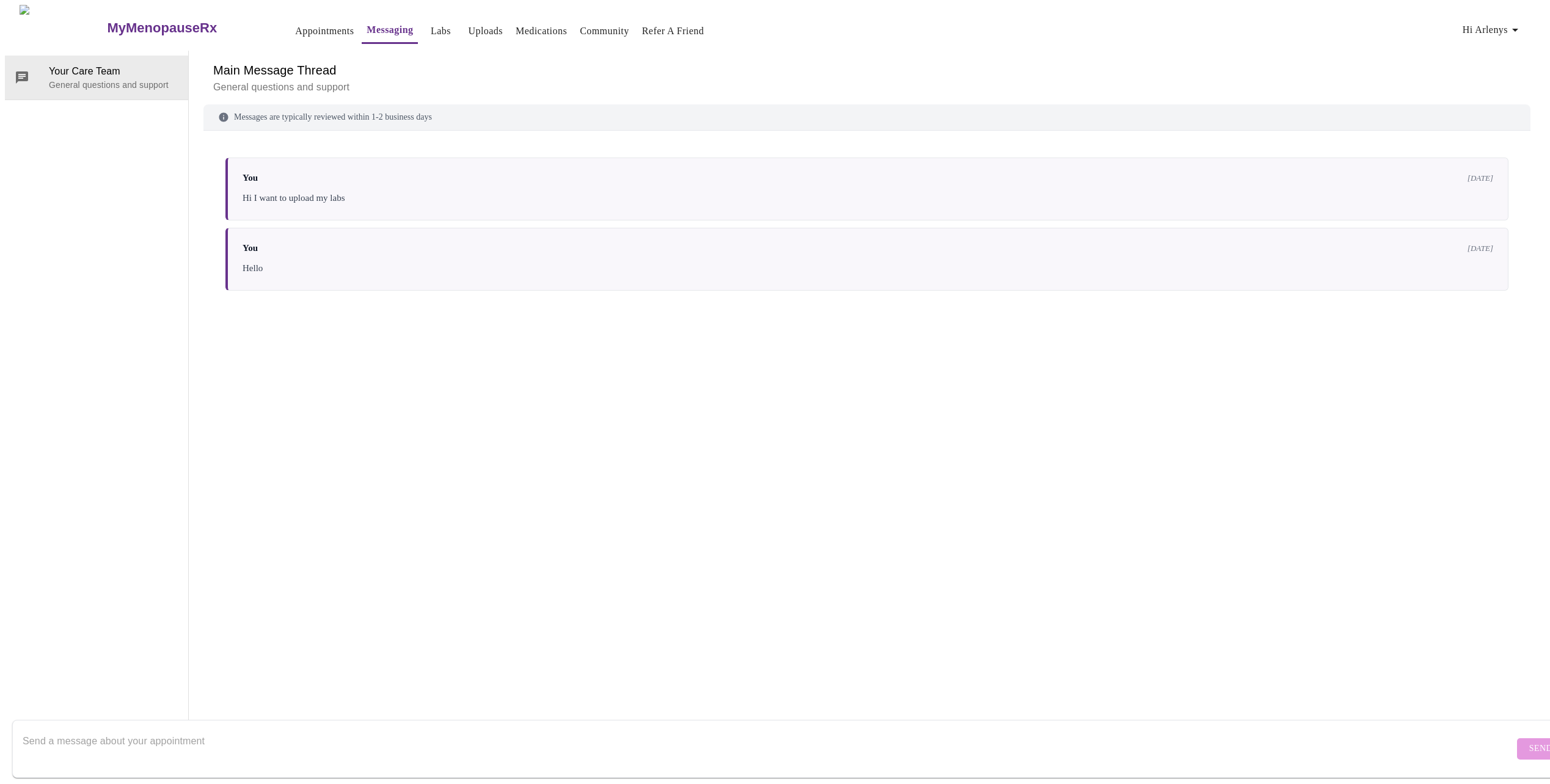
click at [204, 729] on textarea "Send a message about your appointment" at bounding box center [768, 749] width 1492 height 39
click at [263, 730] on textarea "Please cancel my appointment tomorrow" at bounding box center [768, 749] width 1492 height 39
type textarea "Please cancel my appointment [DATE], I do not find a phone number to call"
click at [1518, 738] on button "Send" at bounding box center [1541, 749] width 48 height 22
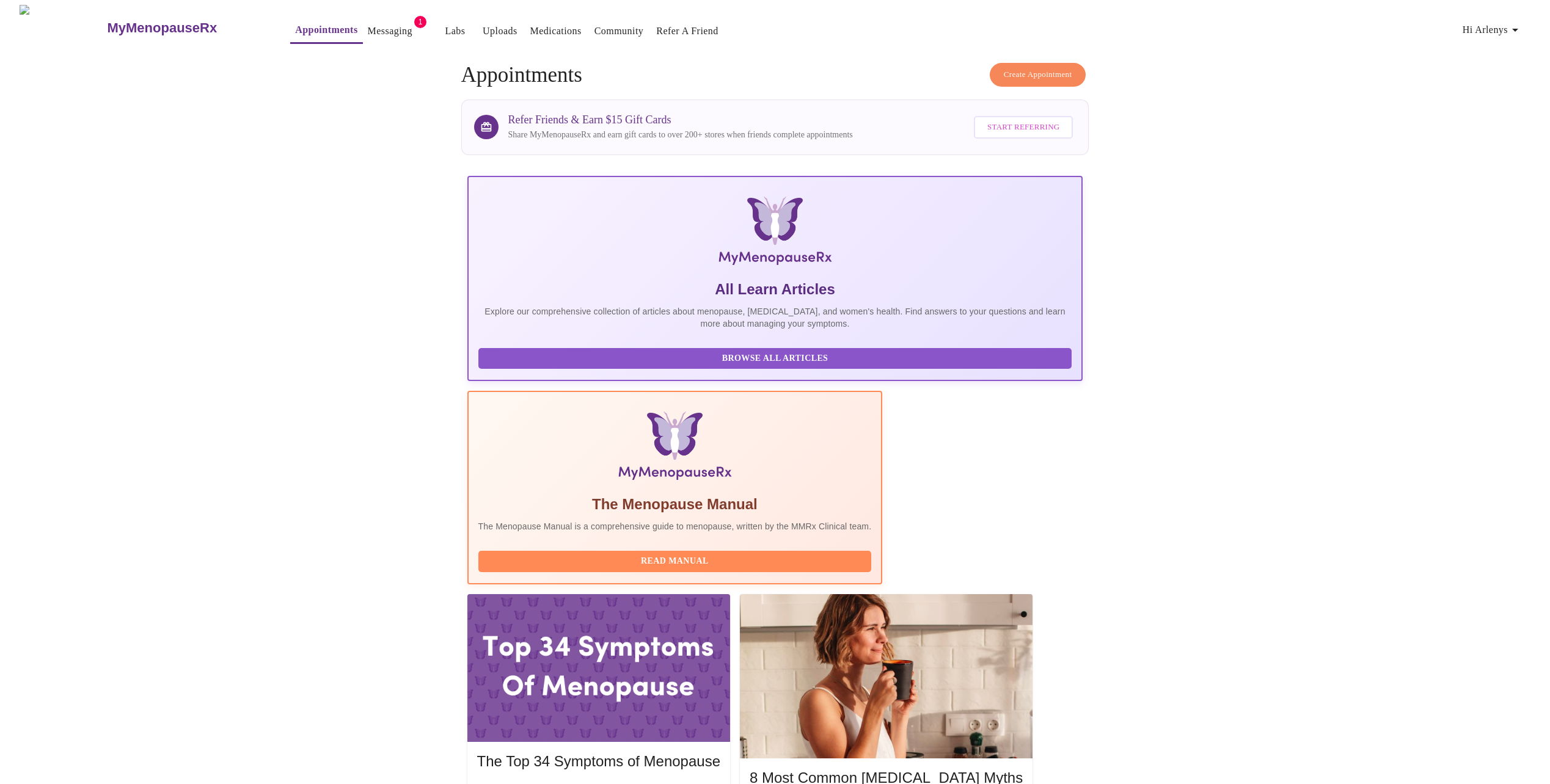
click at [368, 26] on link "Messaging" at bounding box center [390, 30] width 45 height 17
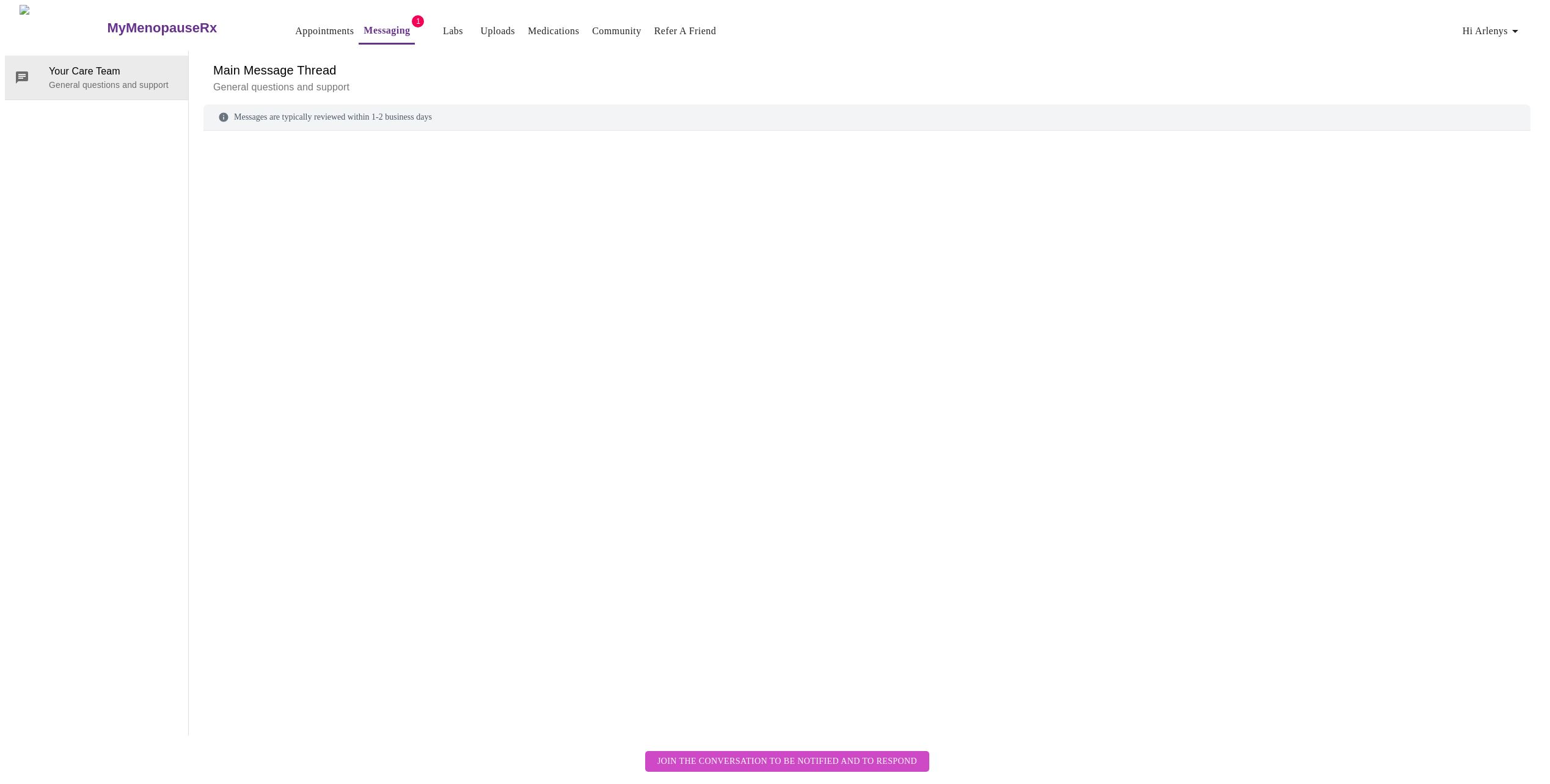
scroll to position [46, 0]
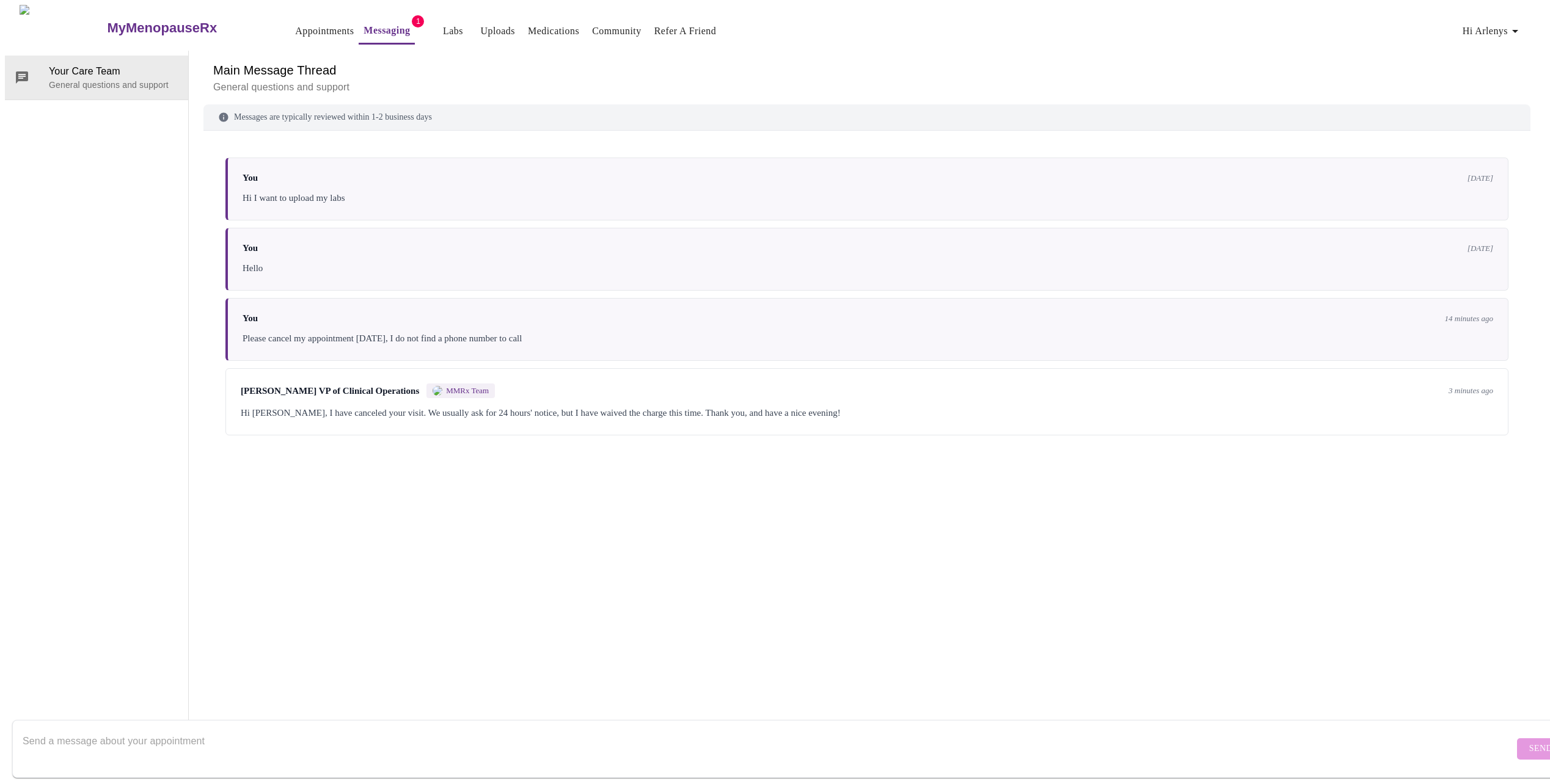
click at [300, 745] on textarea "Send a message about your appointment" at bounding box center [768, 749] width 1492 height 39
type textarea "thank you :) when can you see me? I am usually available in the mornings before…"
click at [1529, 742] on span "Send" at bounding box center [1541, 749] width 23 height 15
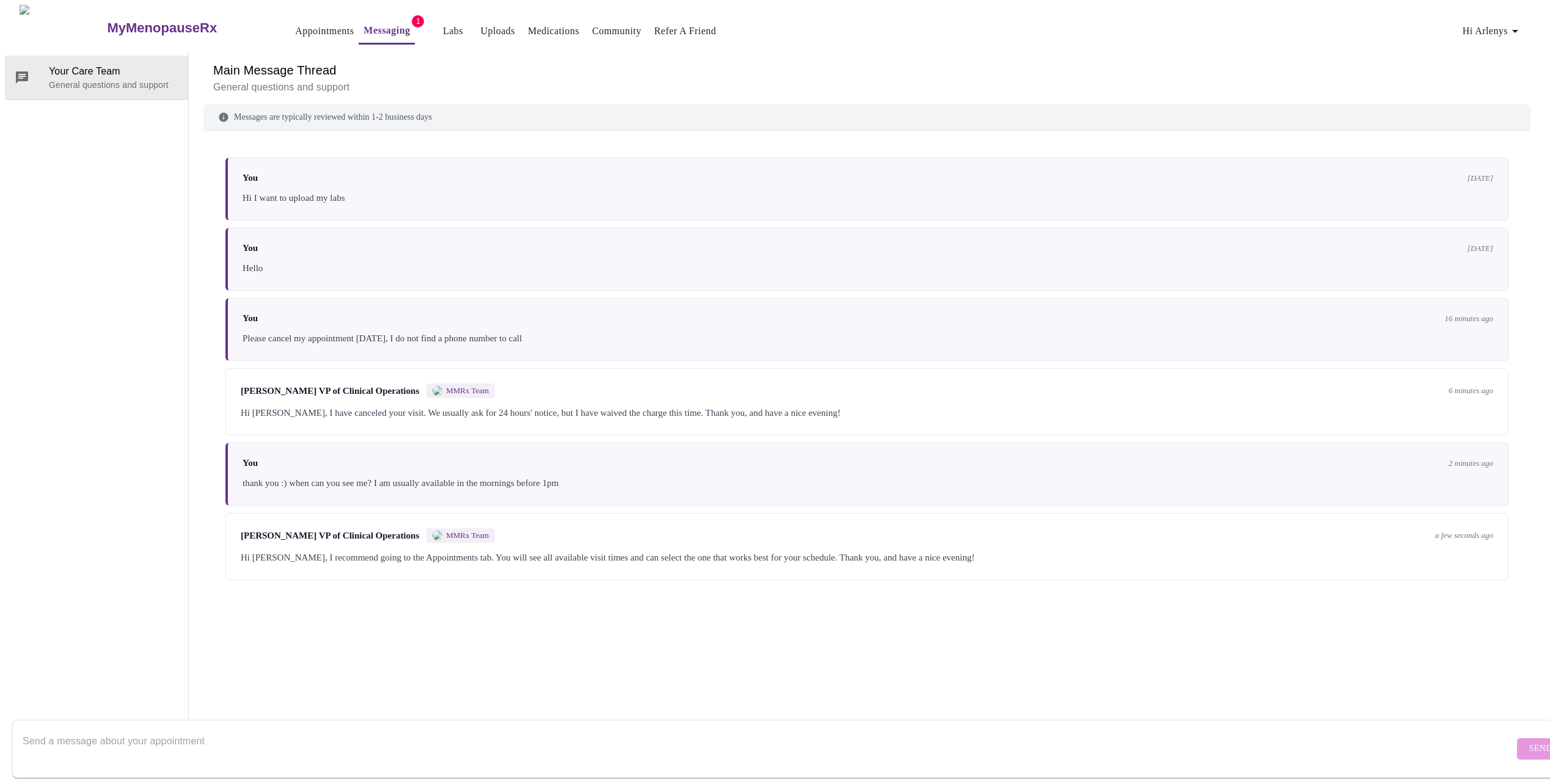
click at [296, 740] on textarea "Send a message about your appointment" at bounding box center [768, 749] width 1492 height 39
type textarea "ok will do thanks"
click at [1529, 742] on span "Send" at bounding box center [1541, 749] width 23 height 15
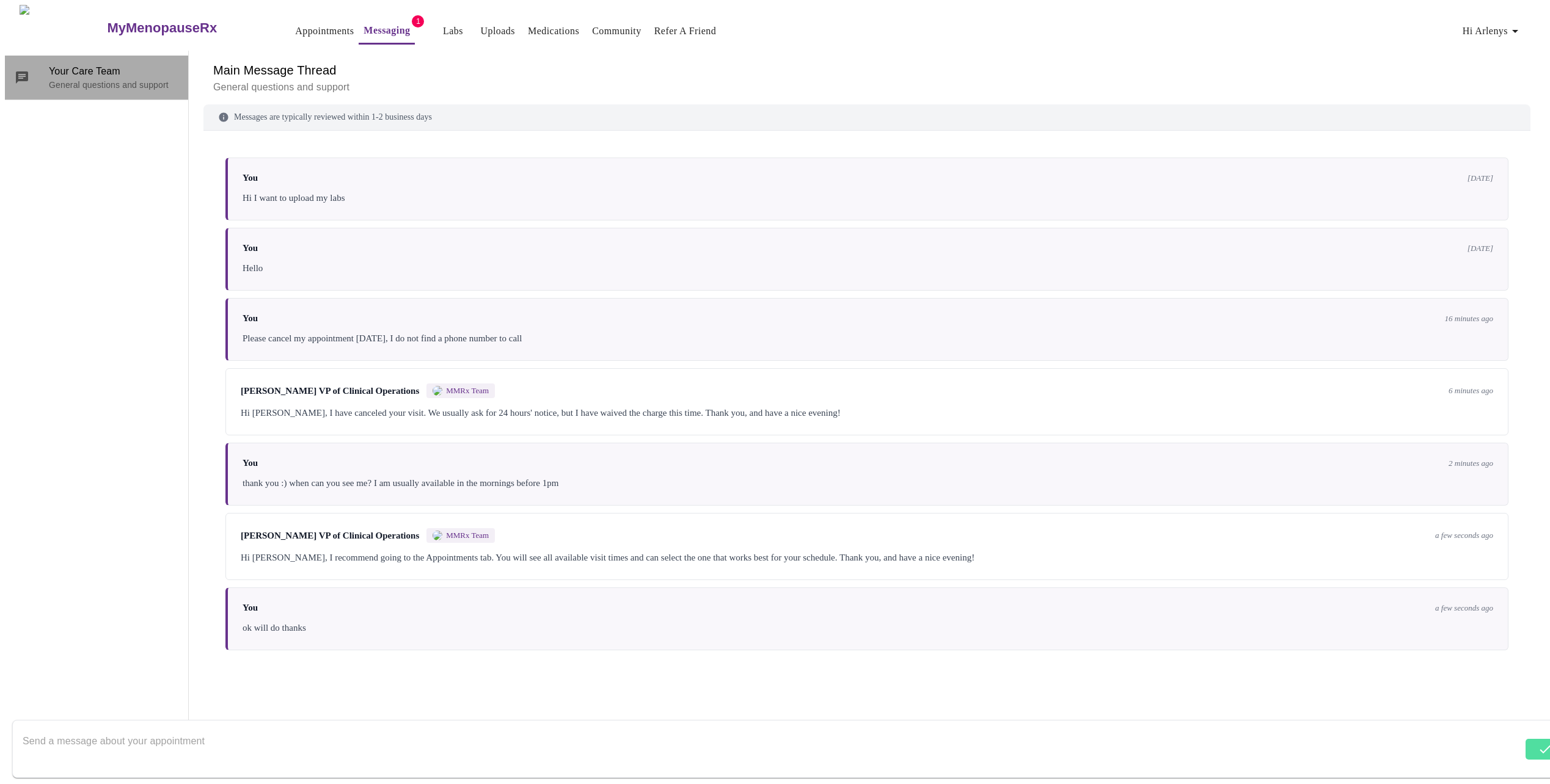
click at [97, 79] on p "General questions and support" at bounding box center [113, 85] width 129 height 13
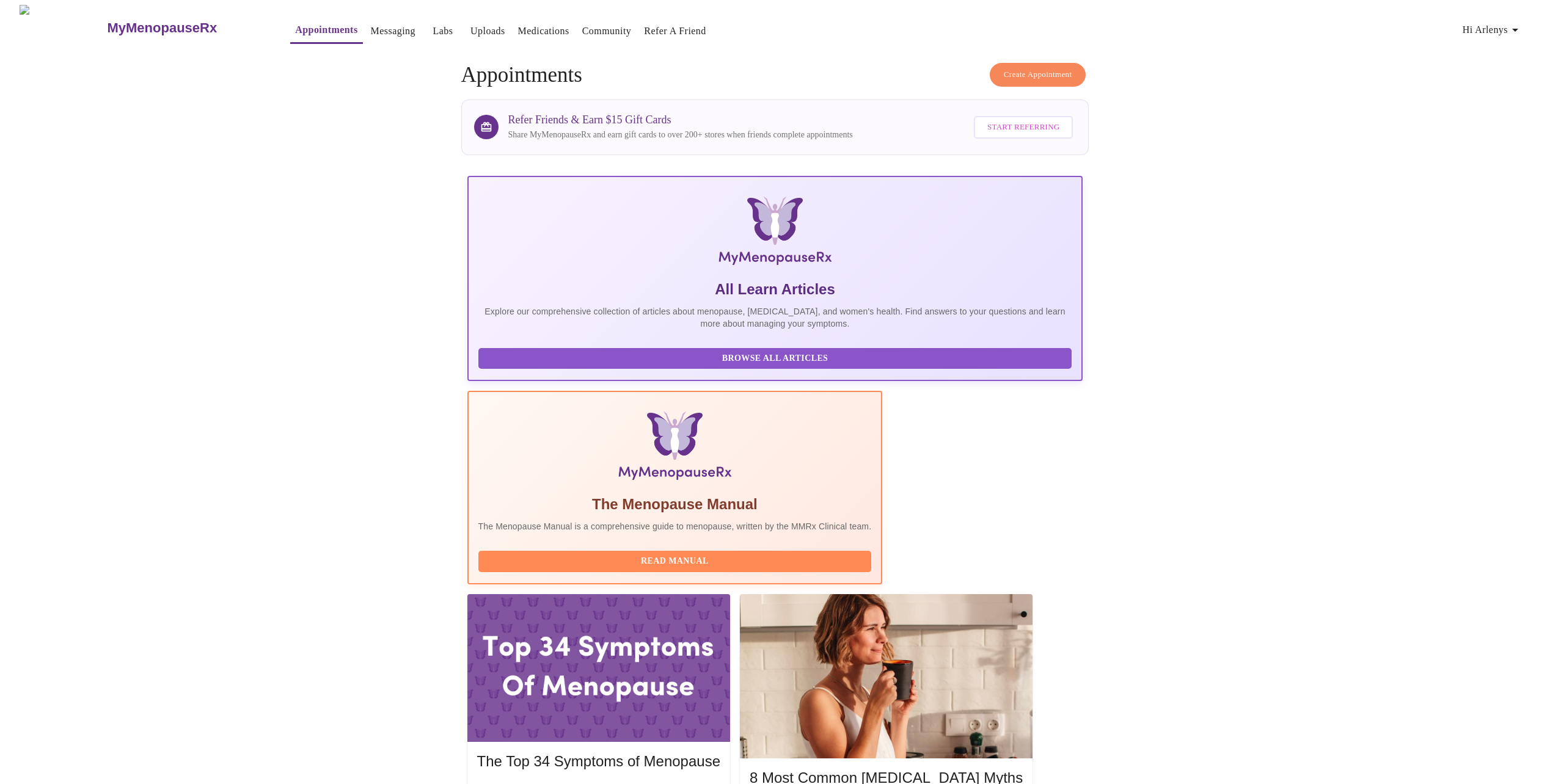
click at [1039, 68] on span "Create Appointment" at bounding box center [1038, 75] width 68 height 14
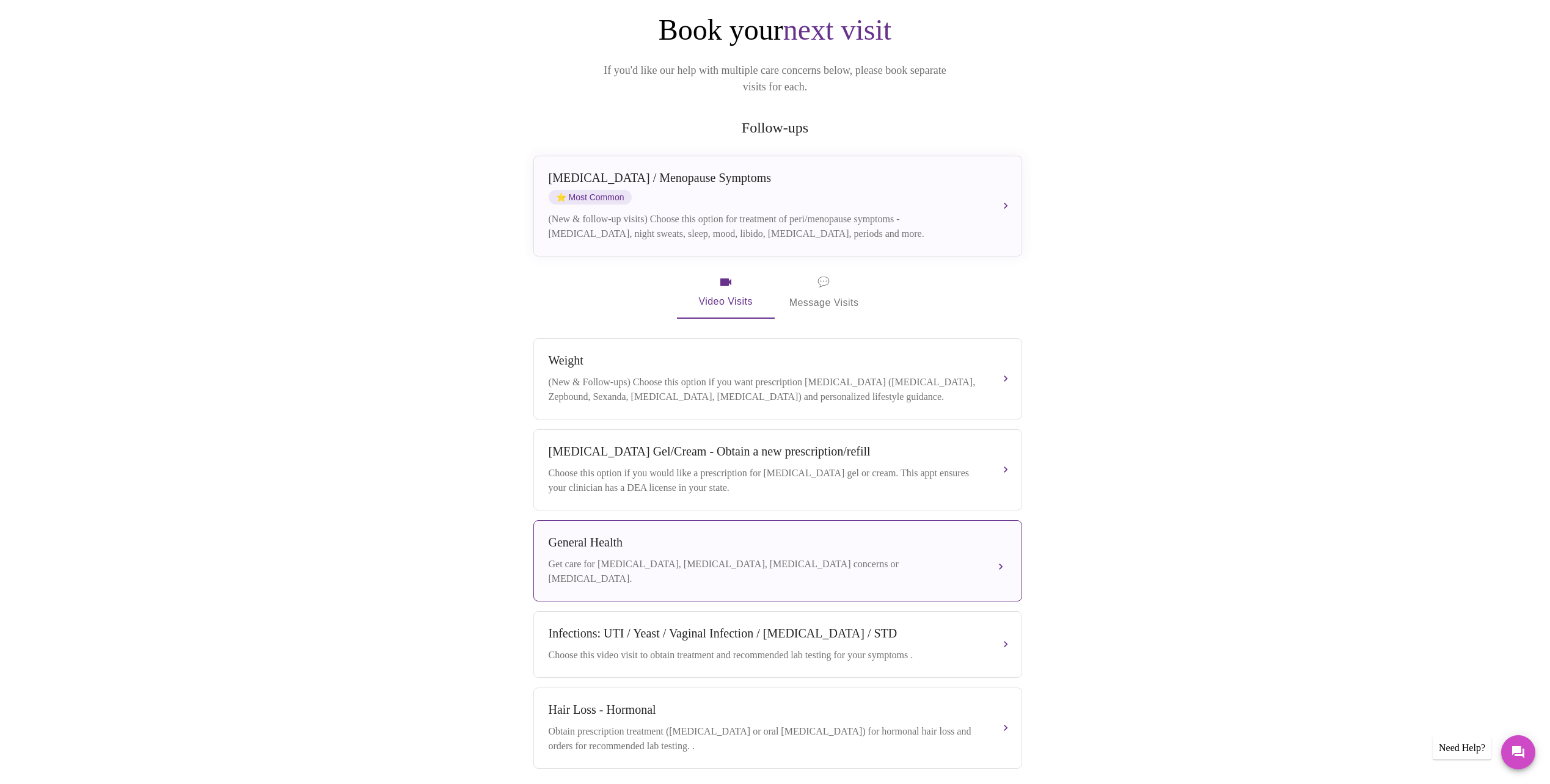
scroll to position [170, 0]
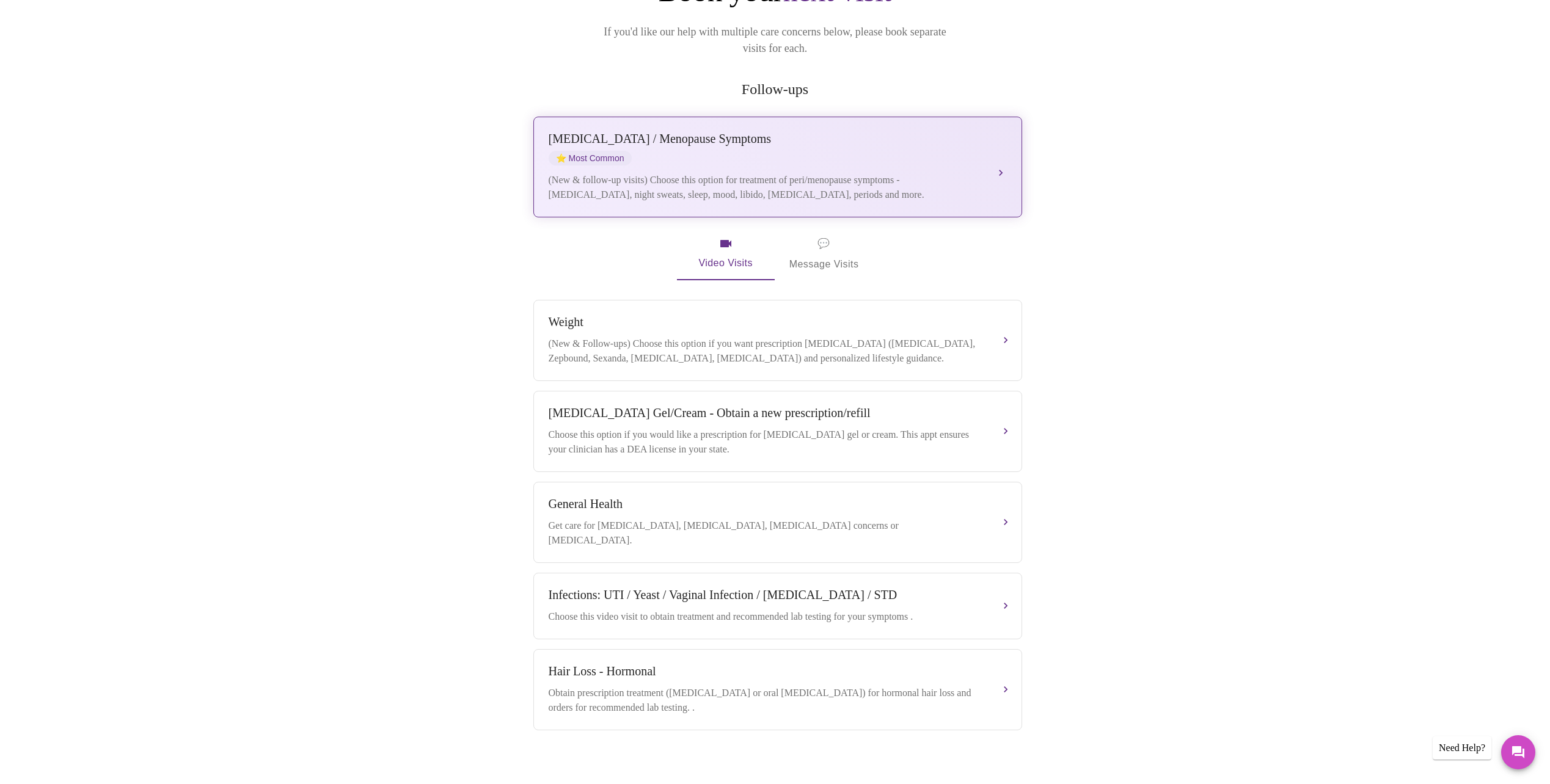
click at [620, 173] on div "(New & follow-up visits) Choose this option for treatment of peri/menopause sym…" at bounding box center [765, 187] width 433 height 30
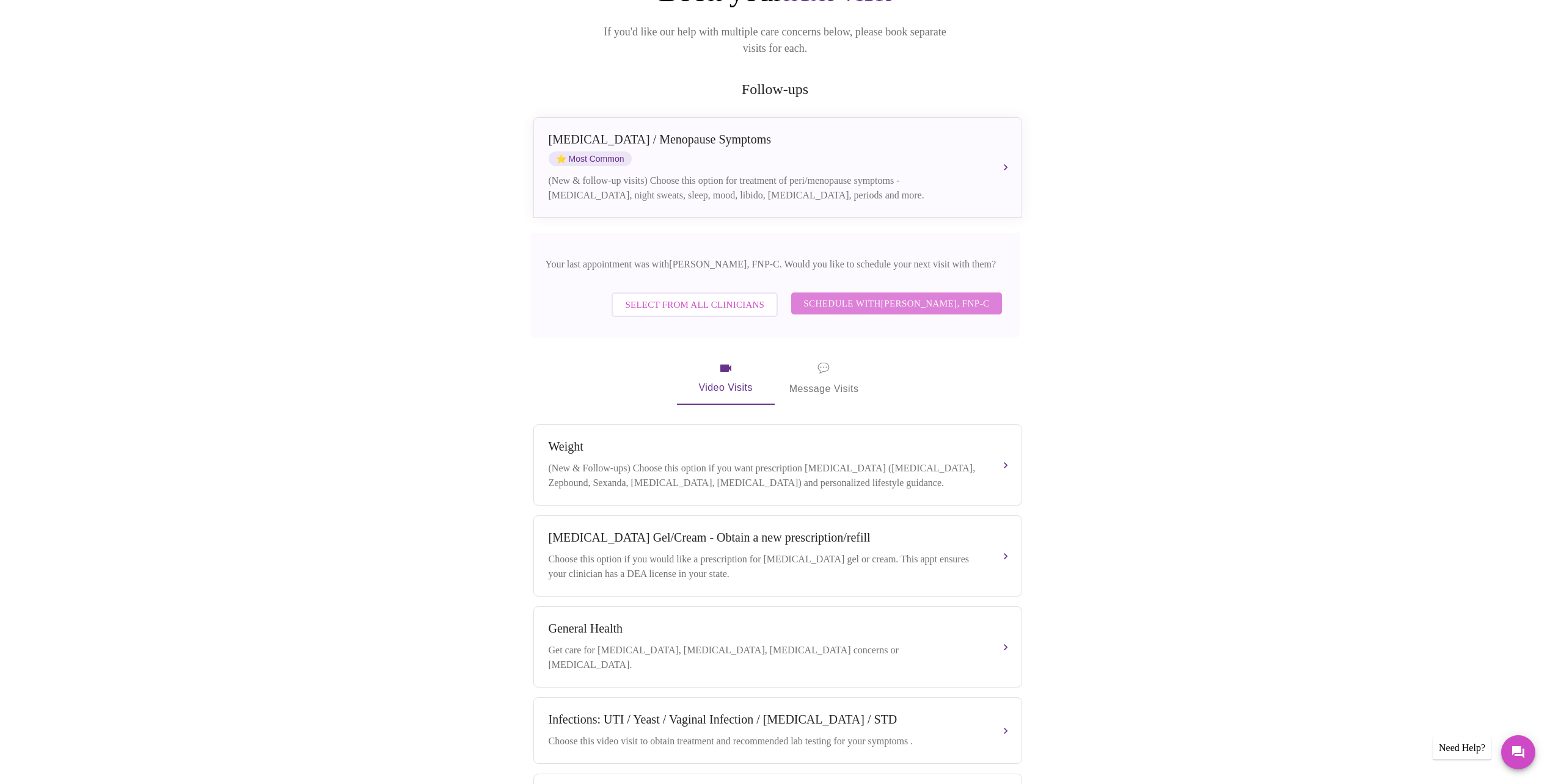
click at [890, 296] on span "Schedule with [PERSON_NAME], FNP-C" at bounding box center [896, 304] width 186 height 16
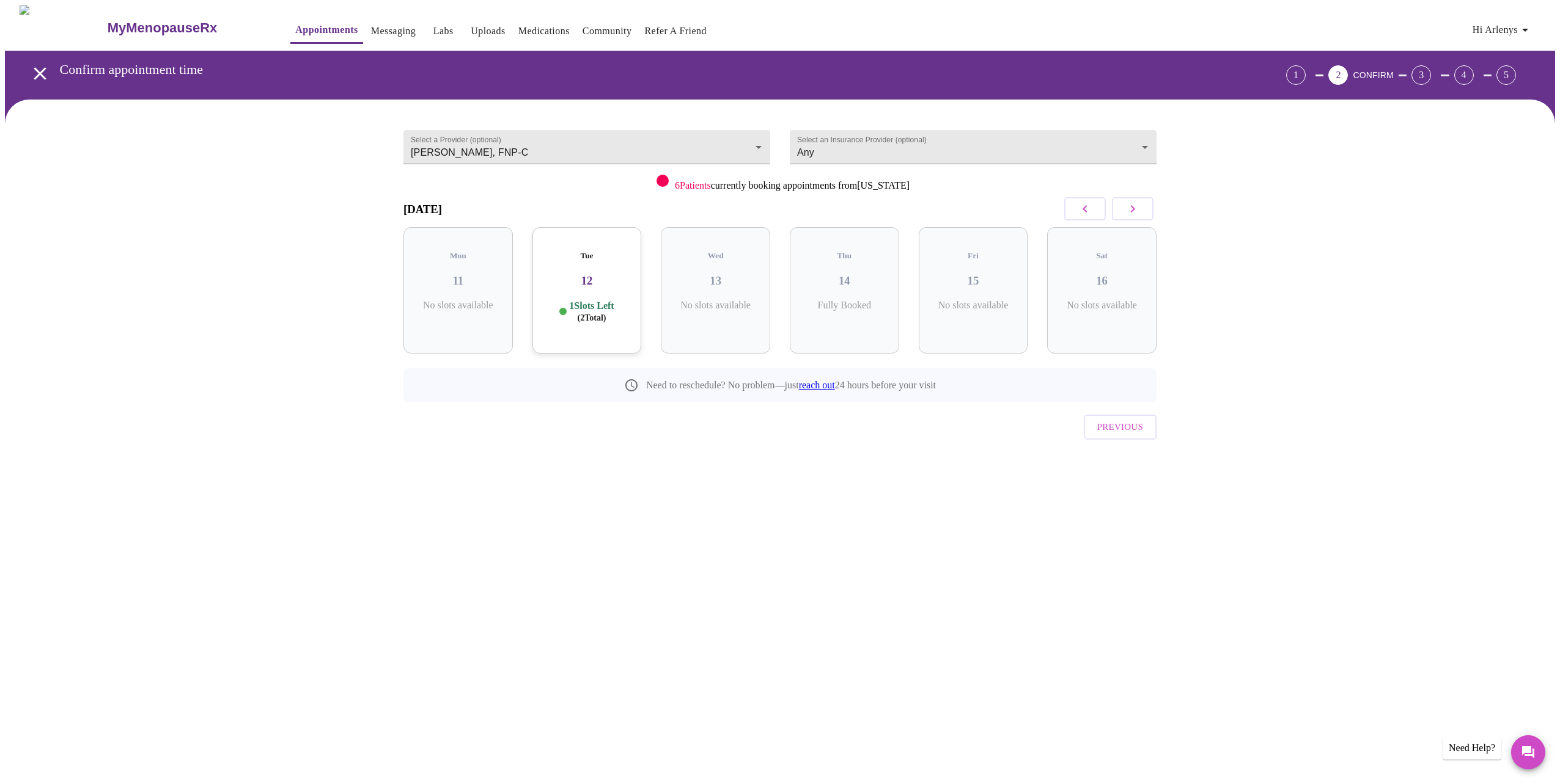
click at [1135, 205] on icon "button" at bounding box center [1132, 209] width 14 height 14
click at [1117, 274] on h3 "21" at bounding box center [1101, 281] width 90 height 13
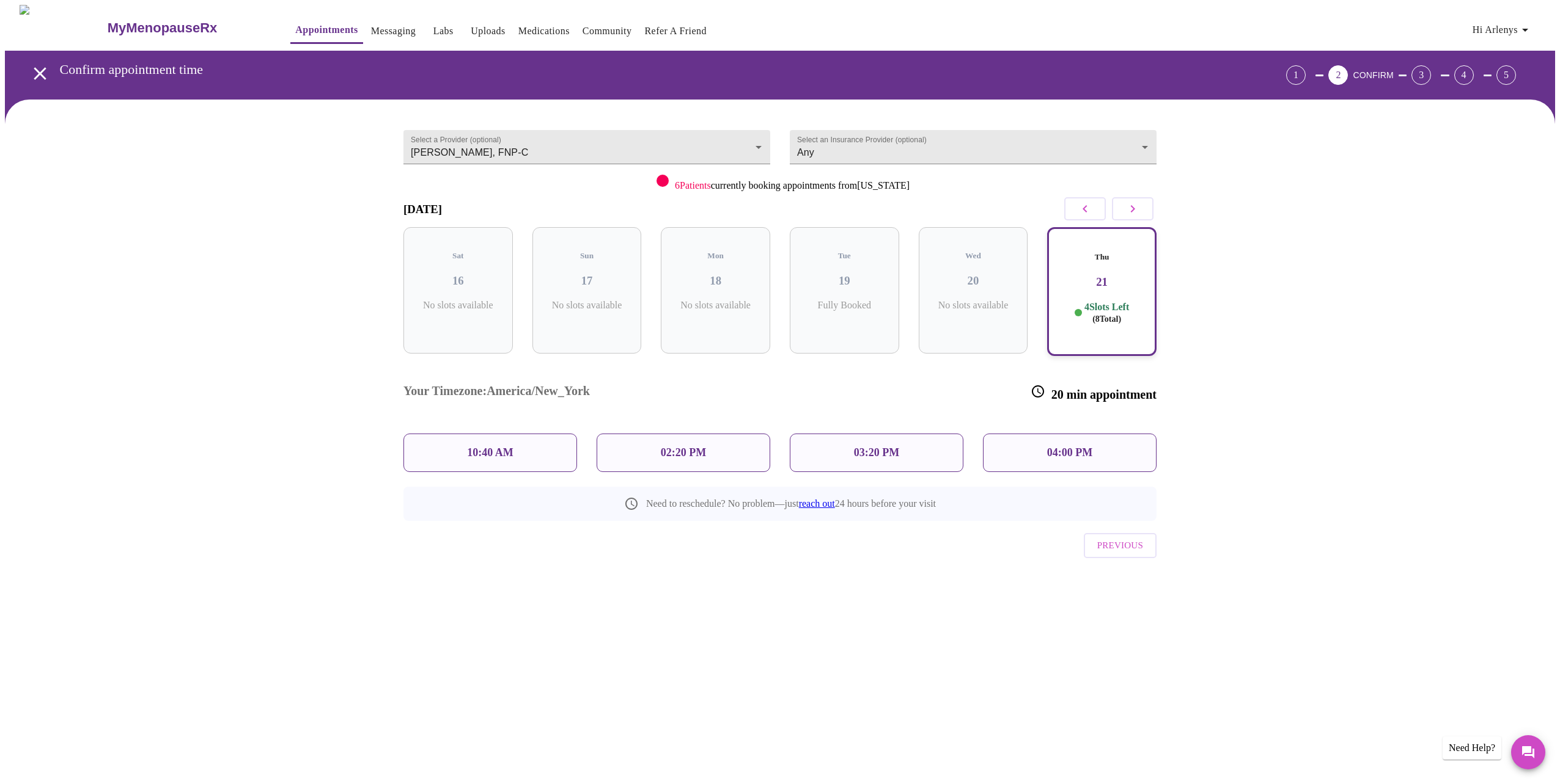
click at [482, 433] on div "10:40 AM" at bounding box center [489, 452] width 173 height 39
